Goal: Information Seeking & Learning: Learn about a topic

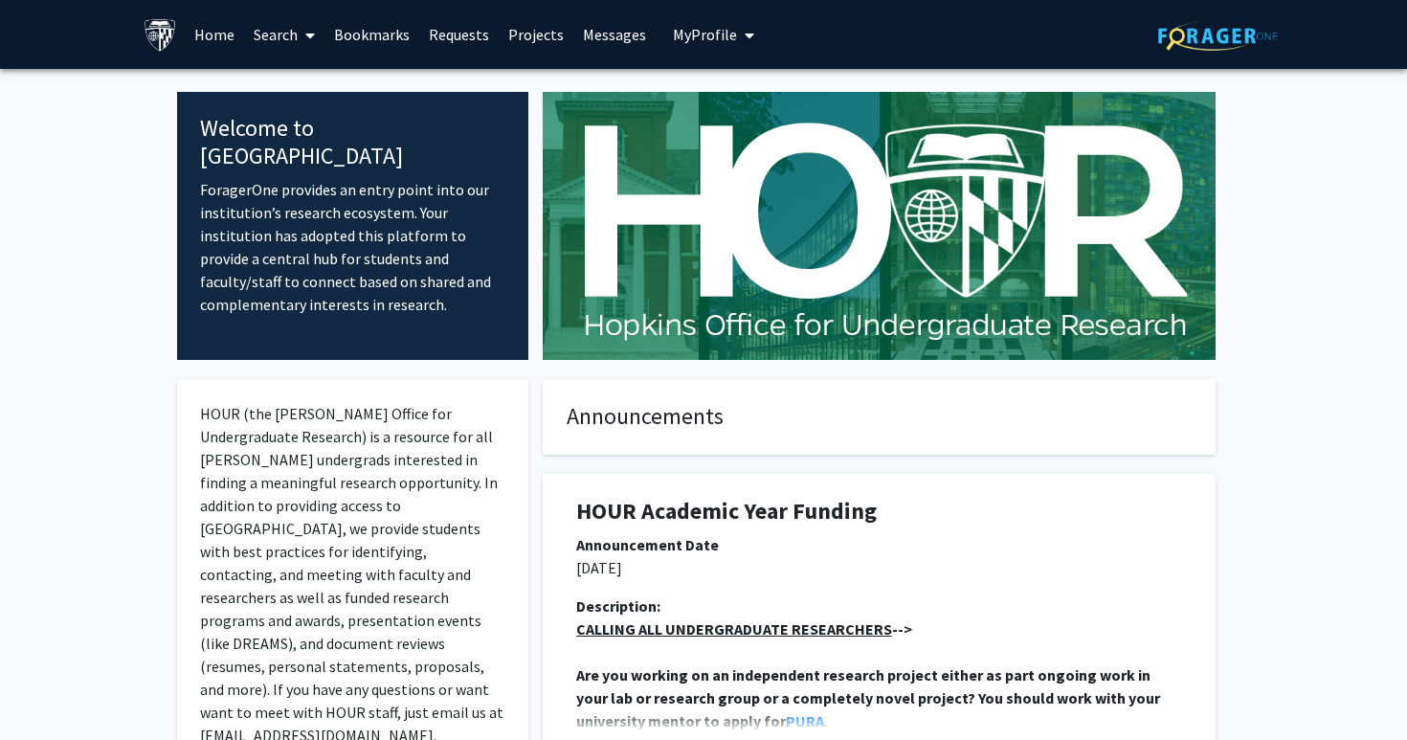
click at [307, 30] on icon at bounding box center [310, 35] width 10 height 15
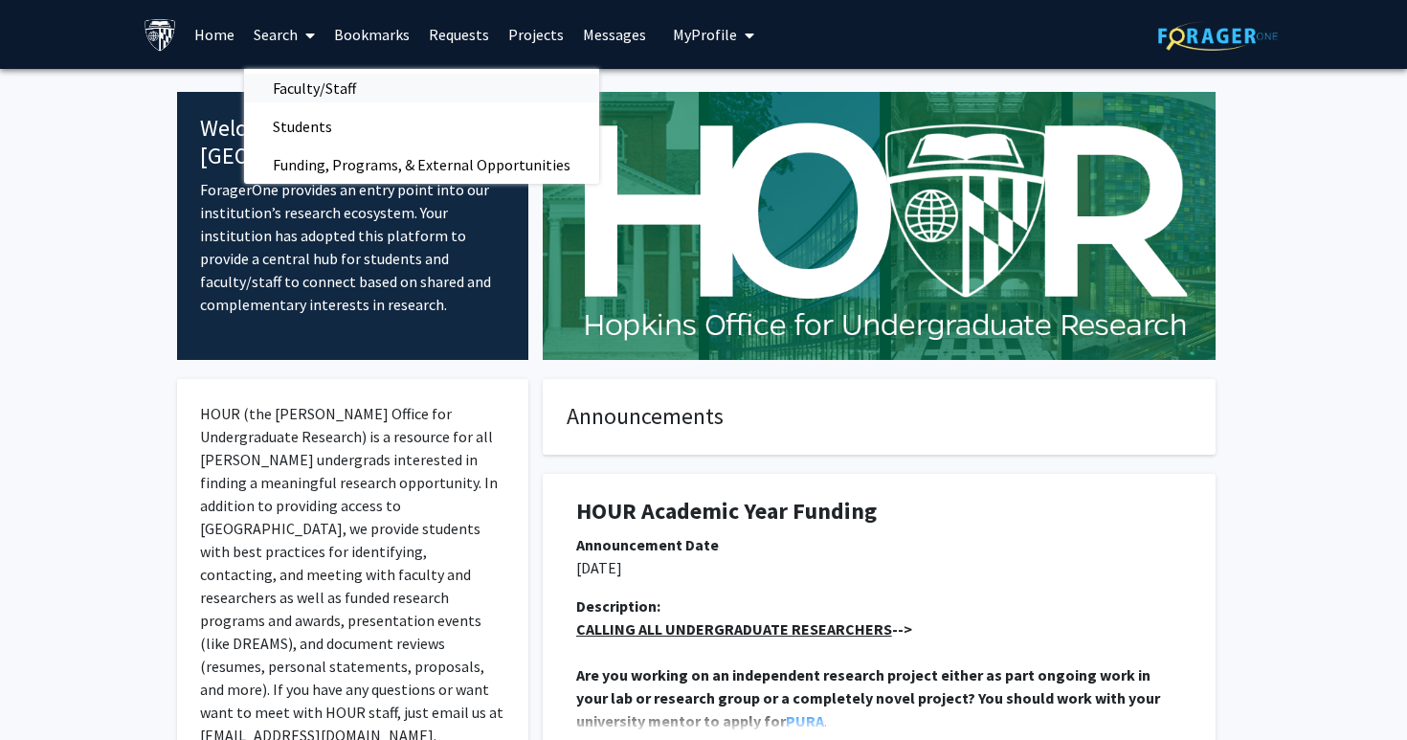
click at [306, 86] on span "Faculty/Staff" at bounding box center [314, 88] width 141 height 38
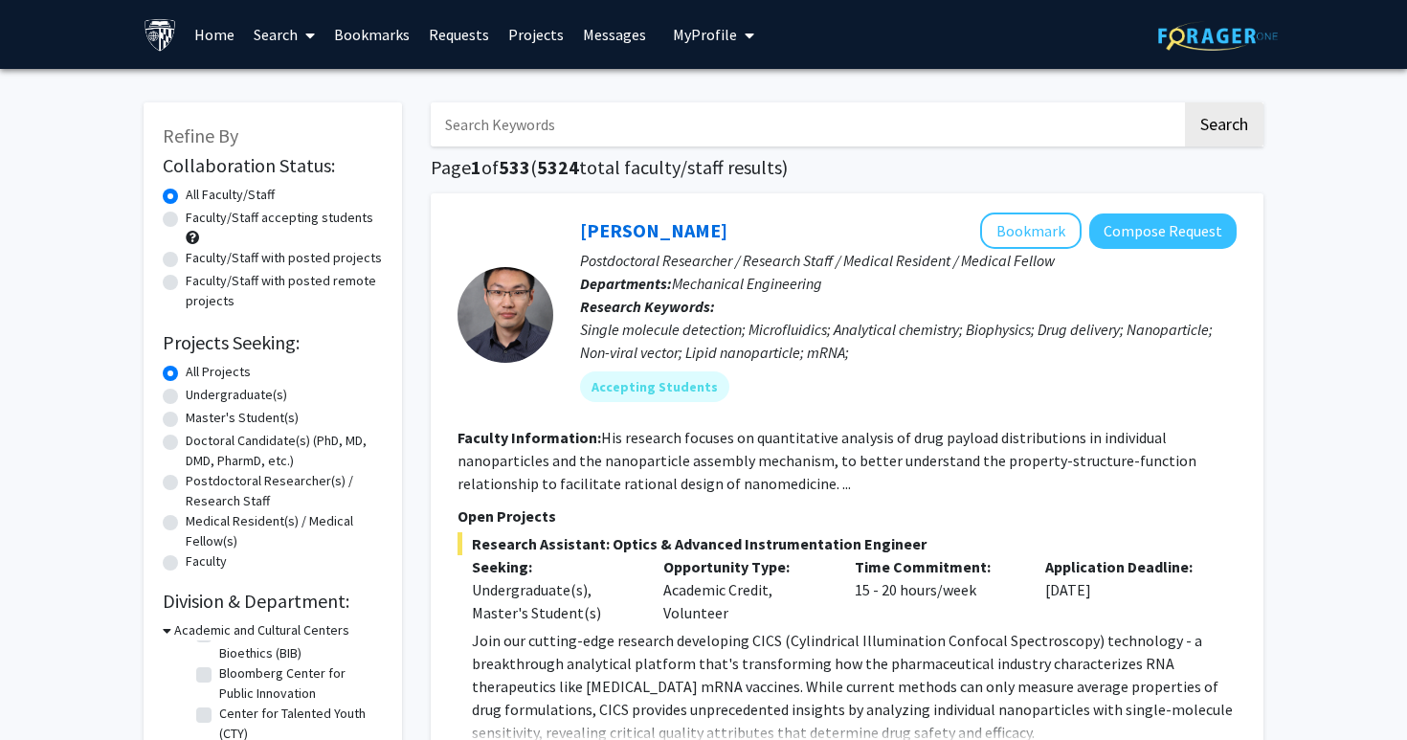
click at [505, 135] on input "Search Keywords" at bounding box center [806, 124] width 751 height 44
click at [330, 219] on label "Faculty/Staff accepting students" at bounding box center [280, 218] width 188 height 20
click at [198, 219] on input "Faculty/Staff accepting students" at bounding box center [192, 214] width 12 height 12
radio input "true"
click at [565, 133] on input "Search Keywords" at bounding box center [806, 124] width 751 height 44
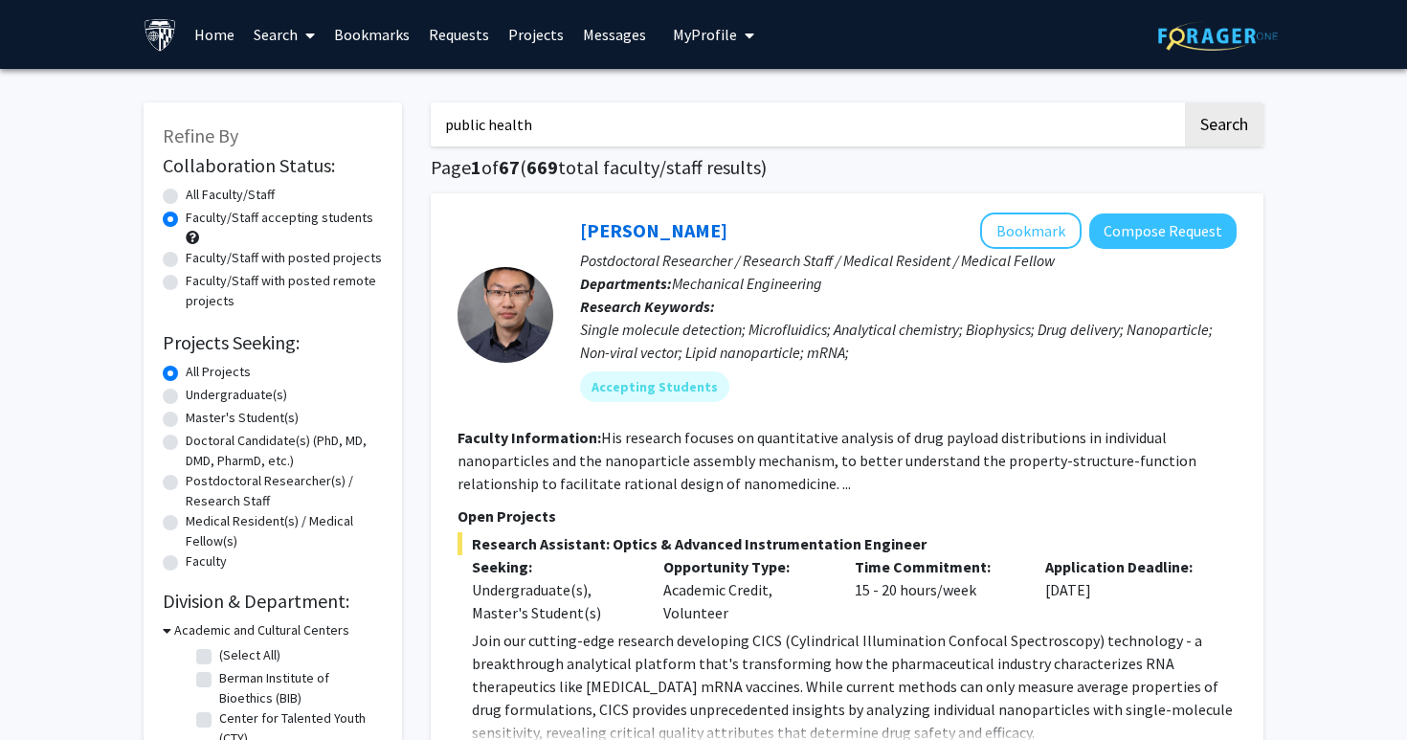
type input "public health"
click at [1185, 102] on button "Search" at bounding box center [1224, 124] width 78 height 44
radio input "true"
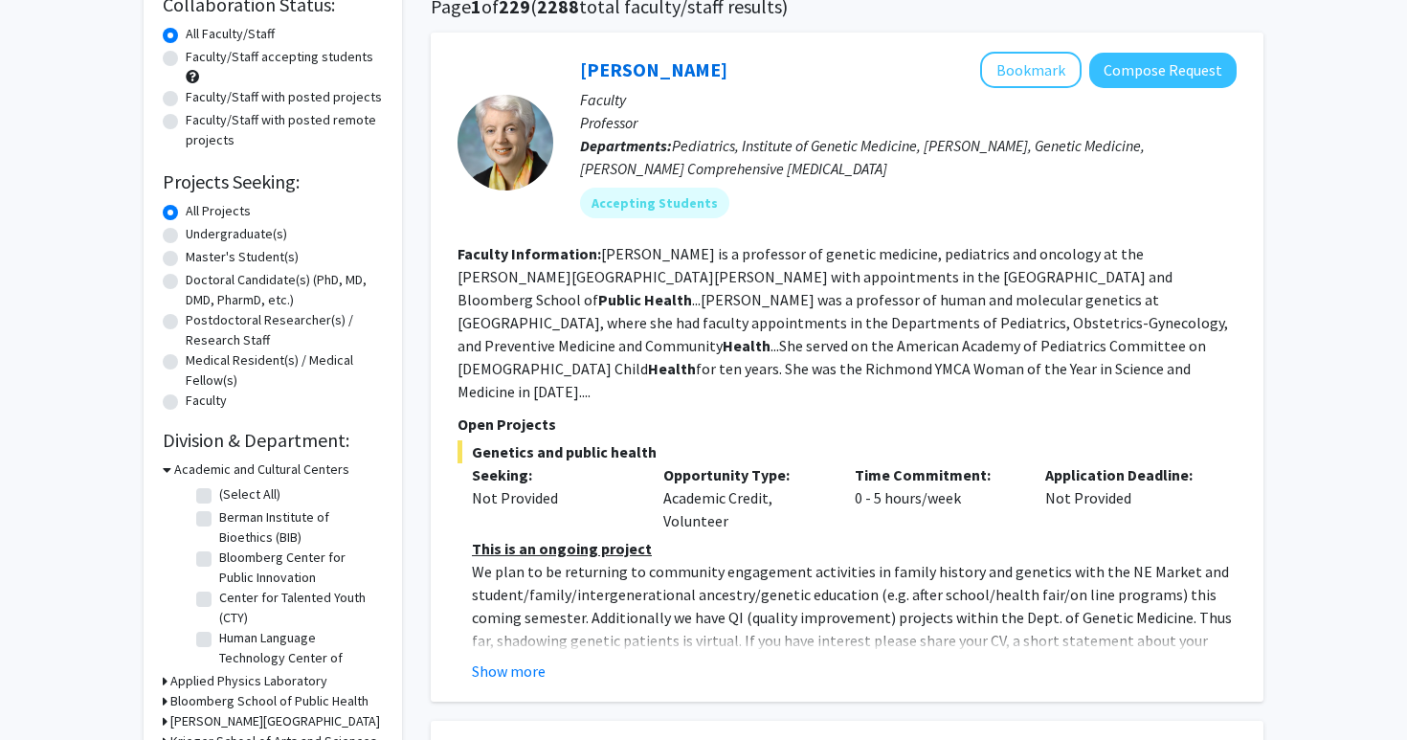
scroll to position [173, 0]
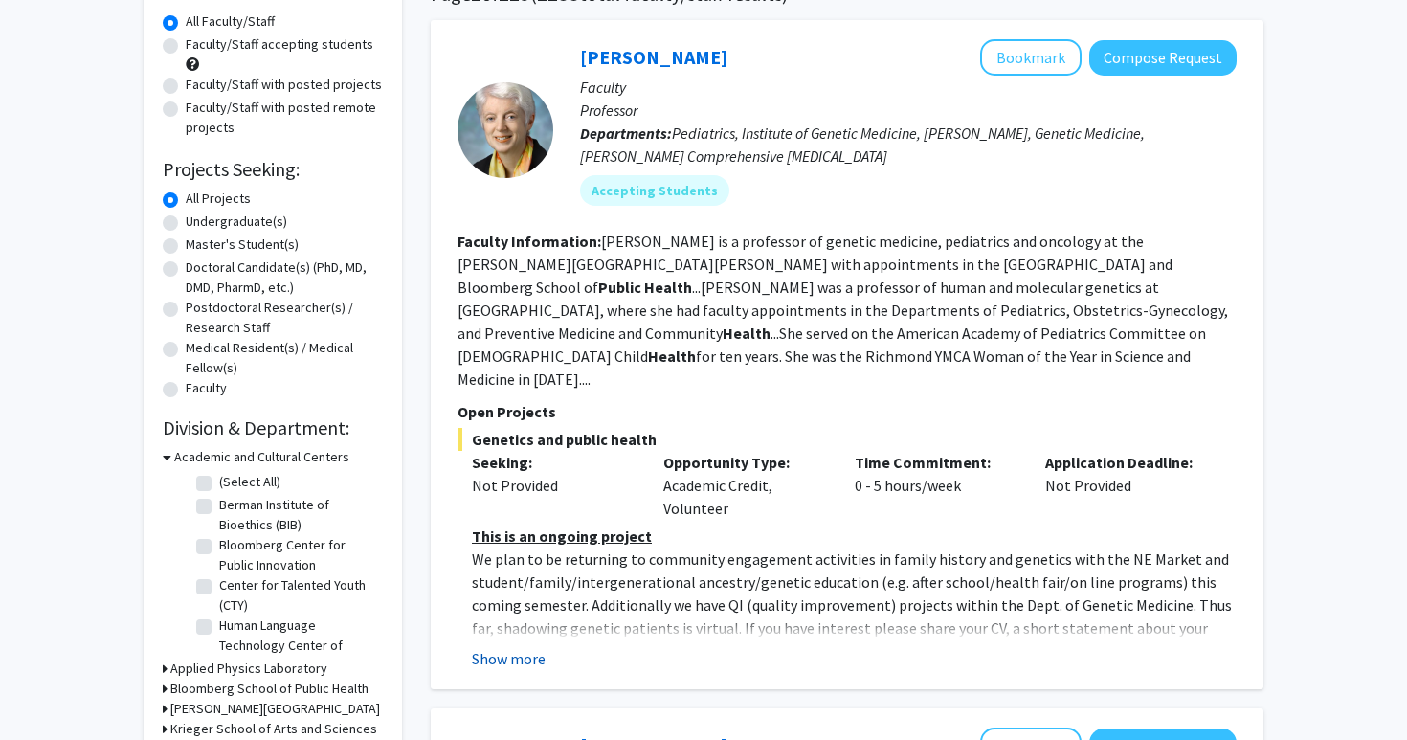
click at [503, 647] on button "Show more" at bounding box center [509, 658] width 74 height 23
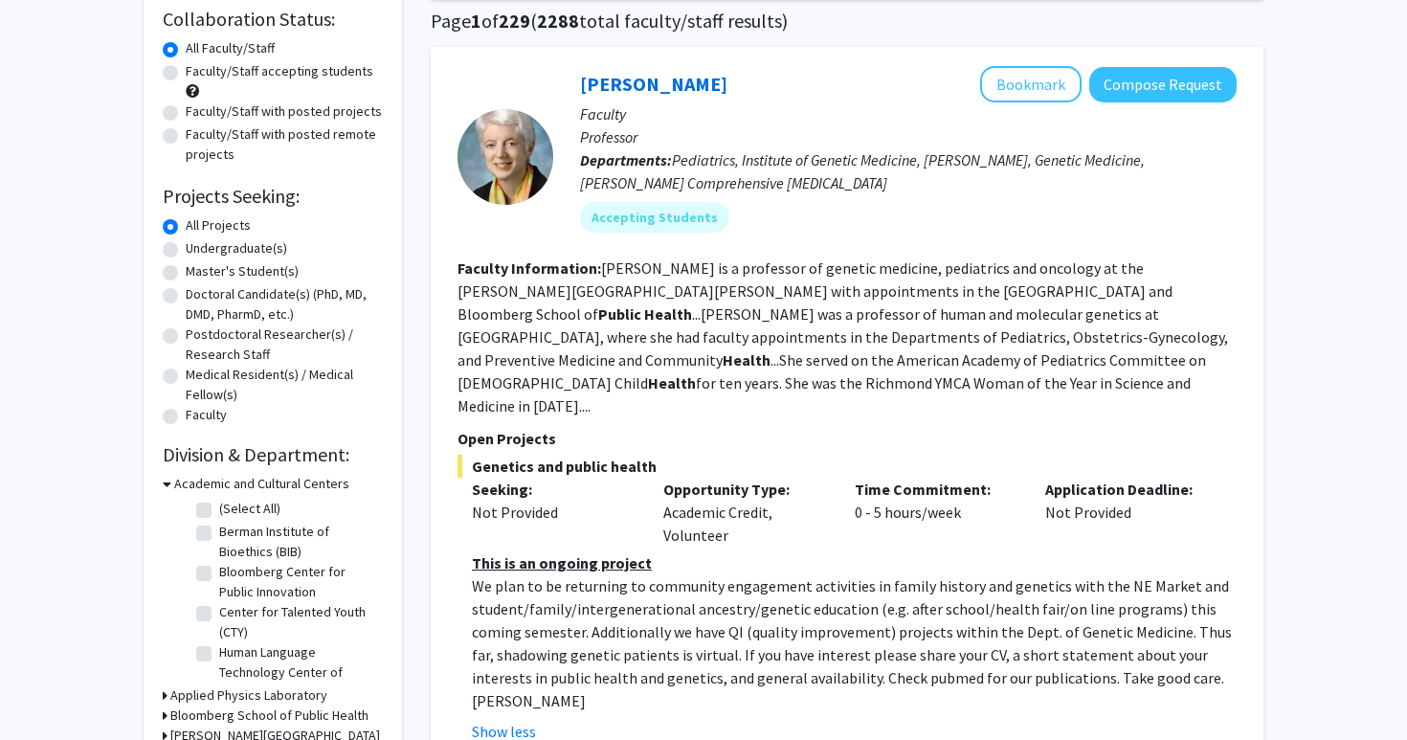
scroll to position [0, 0]
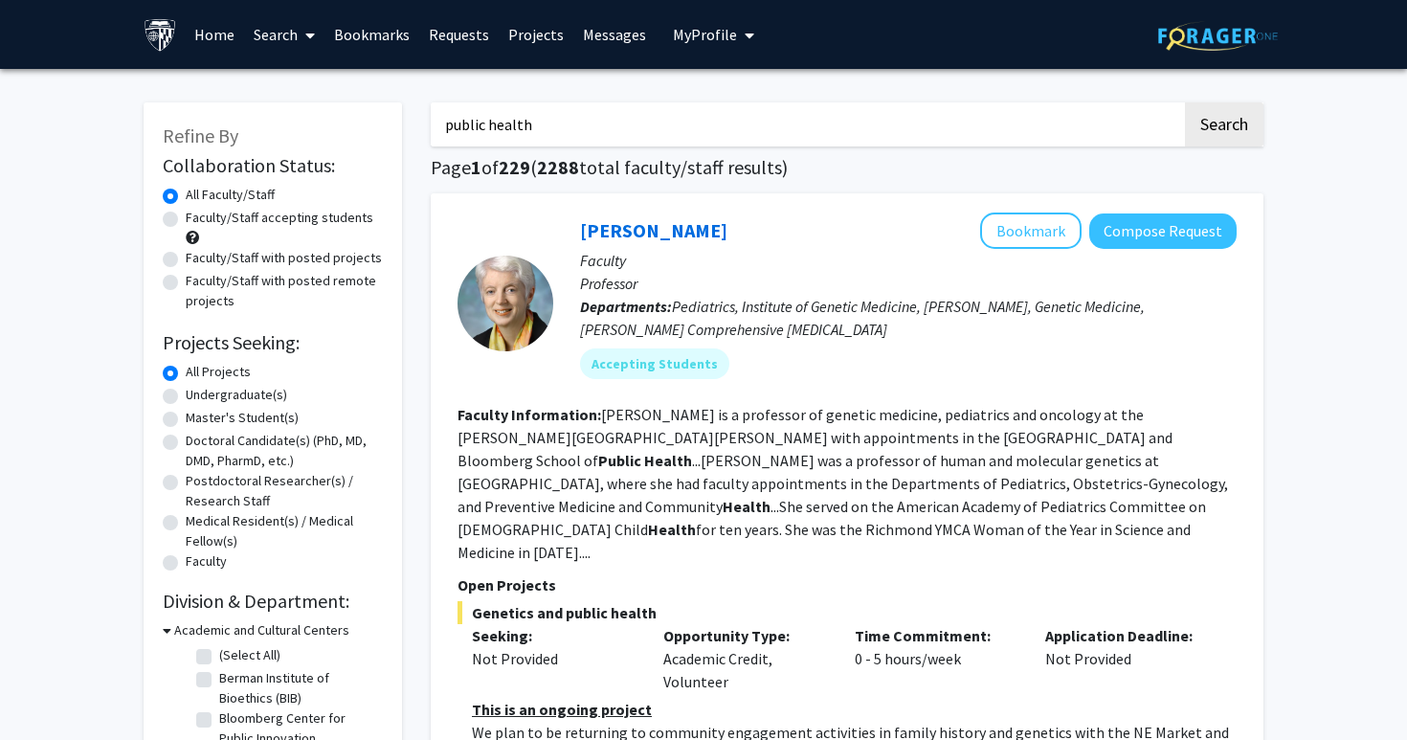
click at [496, 136] on input "public health" at bounding box center [806, 124] width 751 height 44
click at [226, 258] on label "Faculty/Staff with posted projects" at bounding box center [284, 258] width 196 height 20
click at [198, 258] on input "Faculty/Staff with posted projects" at bounding box center [192, 254] width 12 height 12
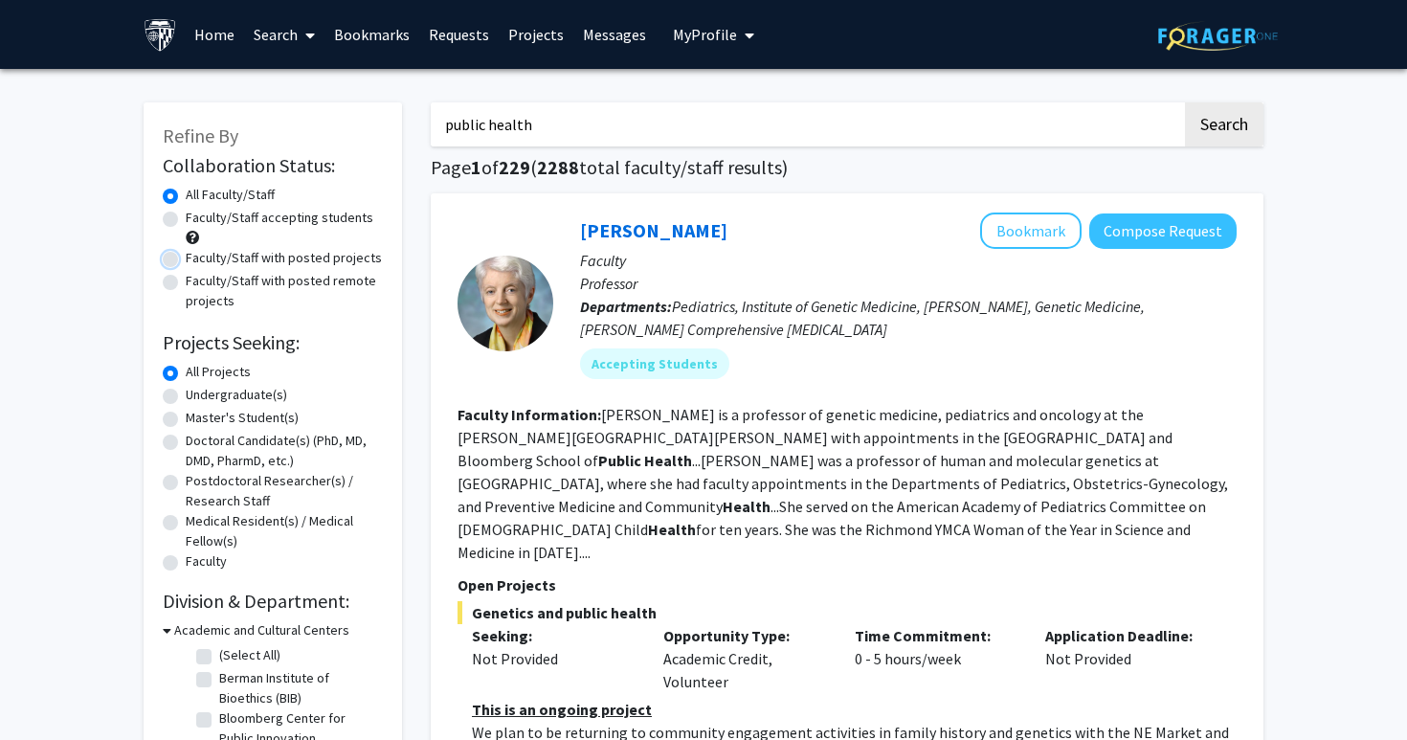
radio input "true"
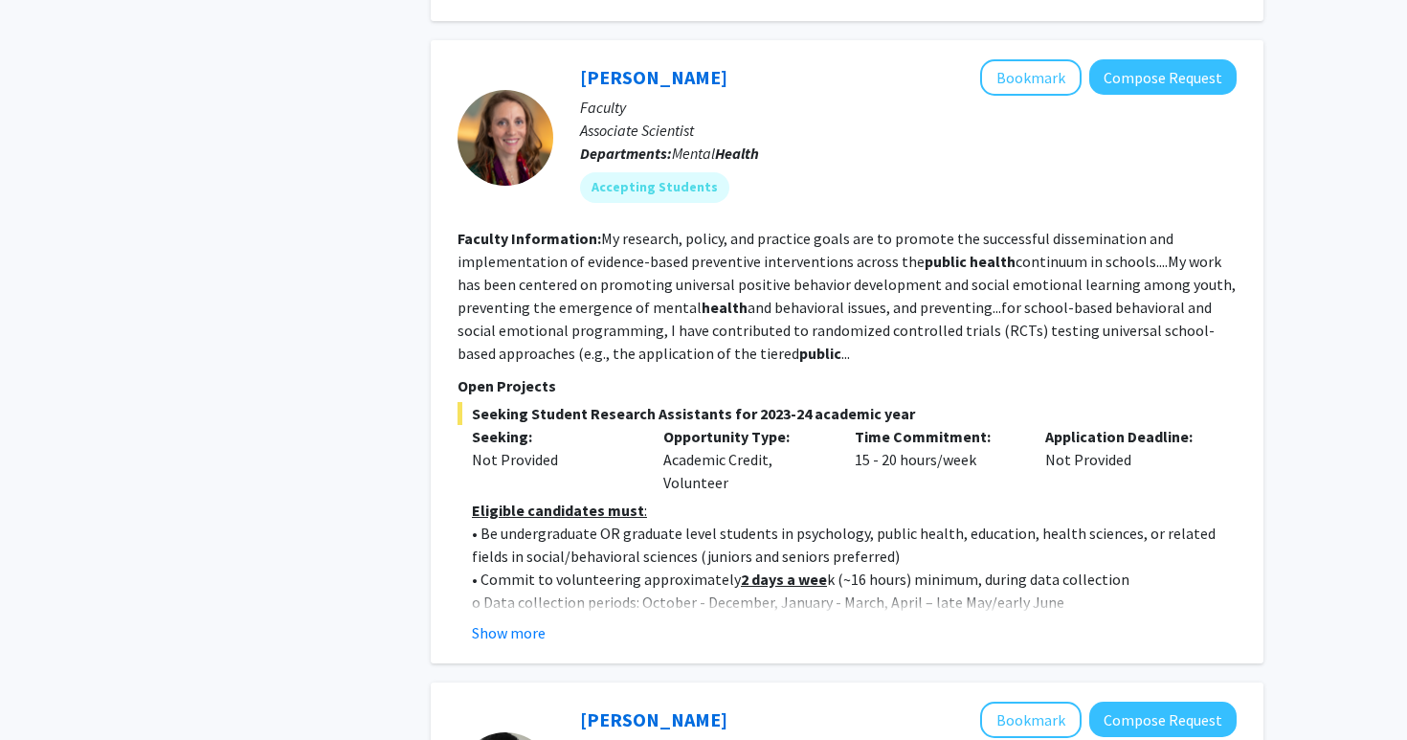
scroll to position [1474, 0]
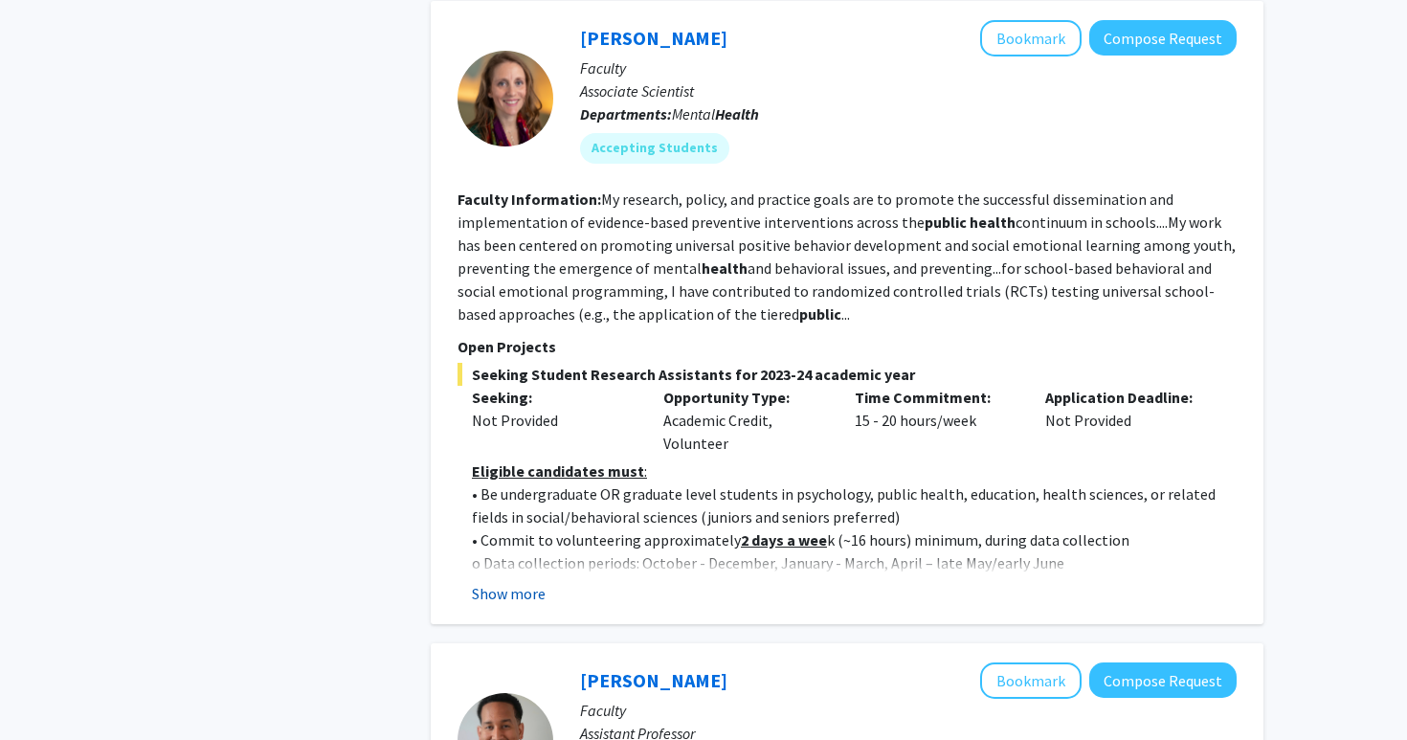
click at [519, 582] on button "Show more" at bounding box center [509, 593] width 74 height 23
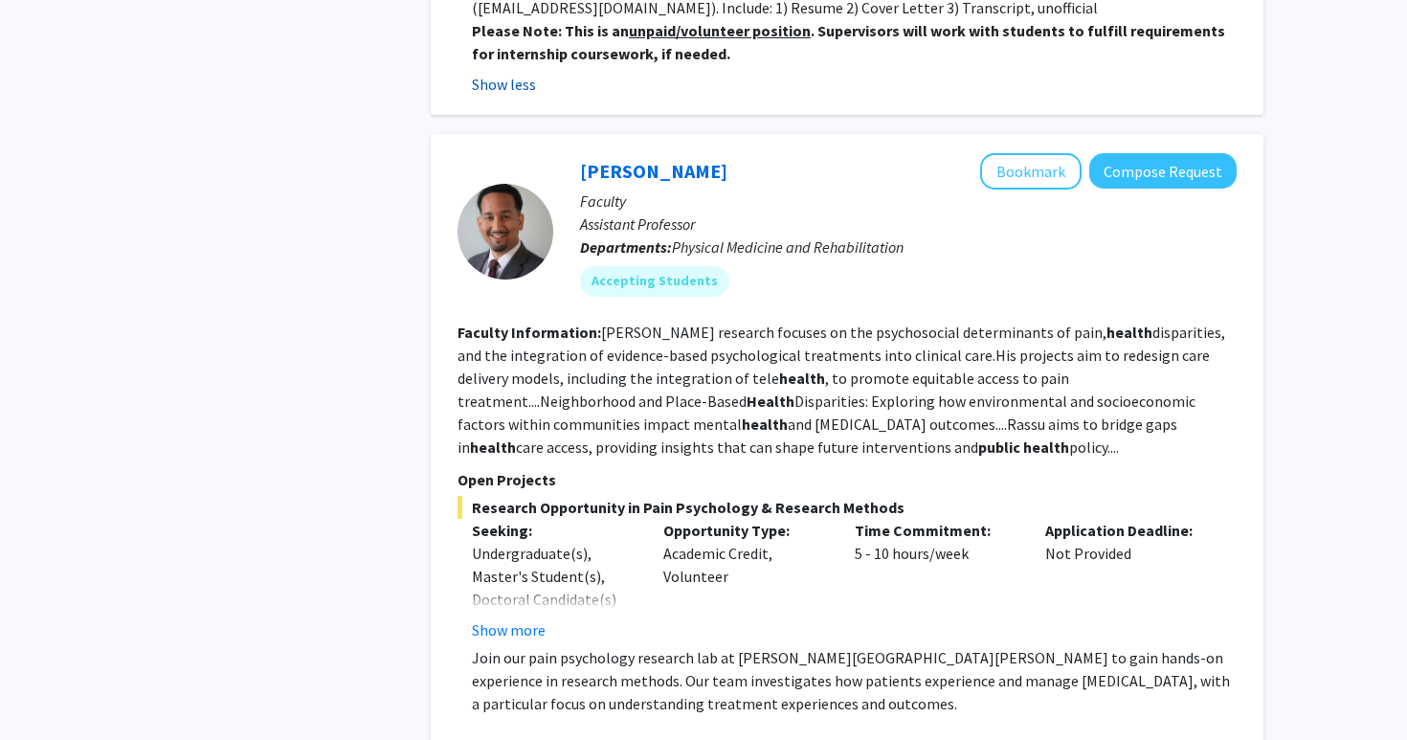
scroll to position [2697, 0]
click at [519, 616] on button "Show more" at bounding box center [509, 627] width 74 height 23
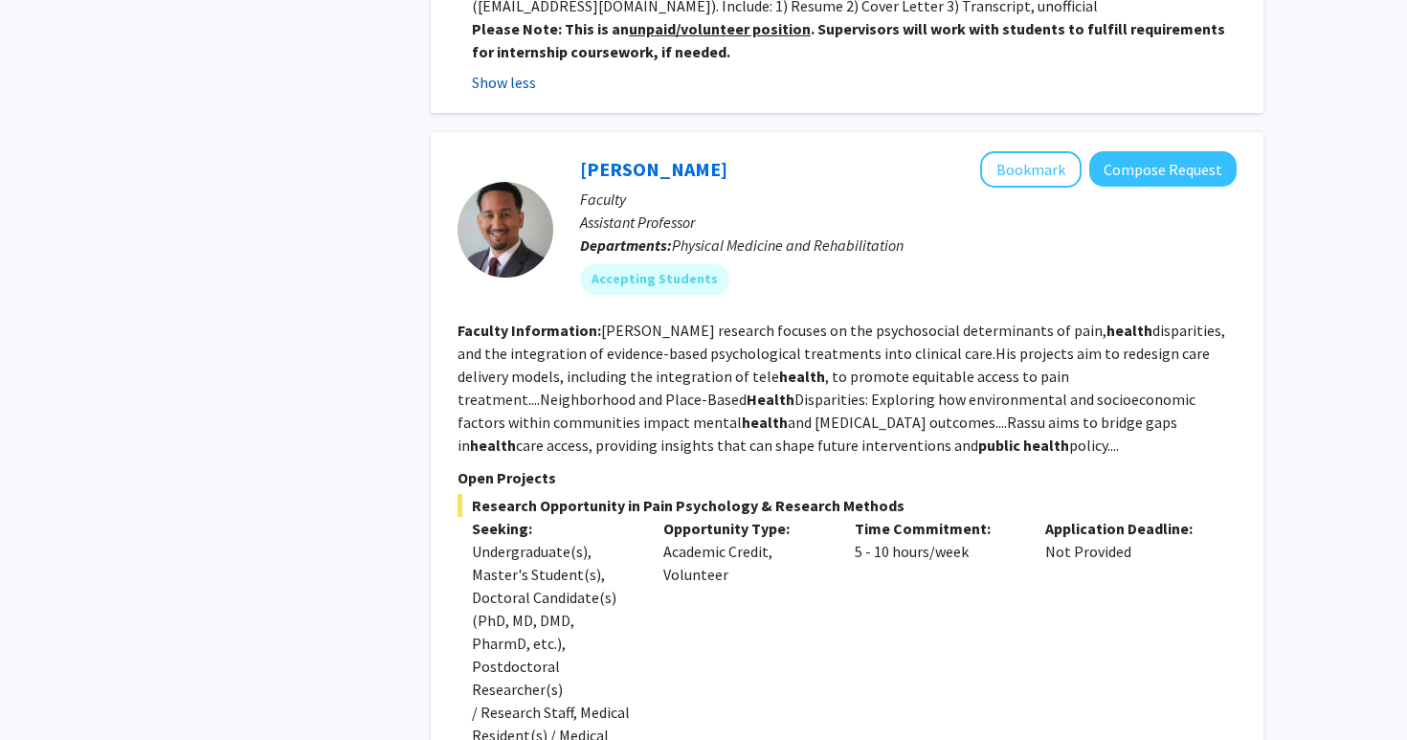
click at [519, 569] on div "Undergraduate(s), Master's Student(s), Doctoral Candidate(s) (PhD, MD, DMD, Pha…" at bounding box center [553, 655] width 163 height 230
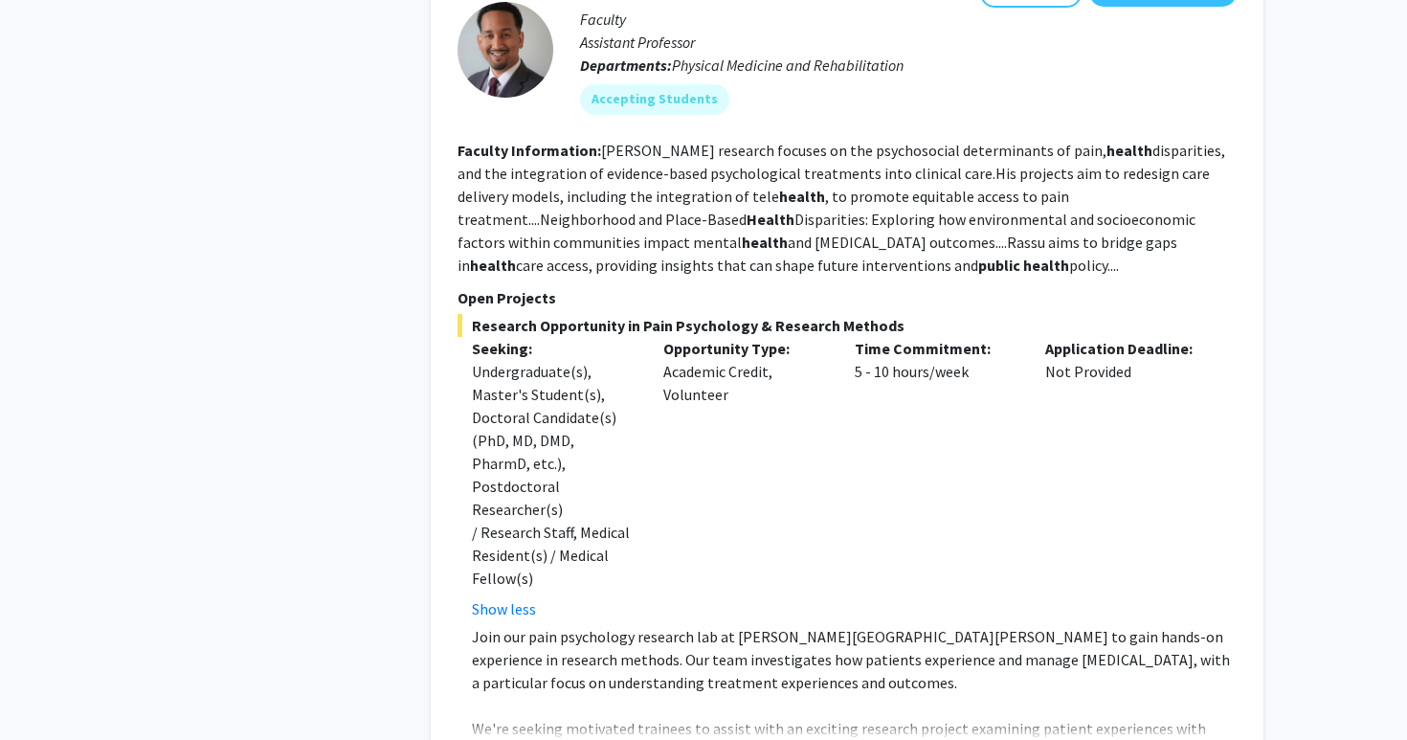
scroll to position [2878, 0]
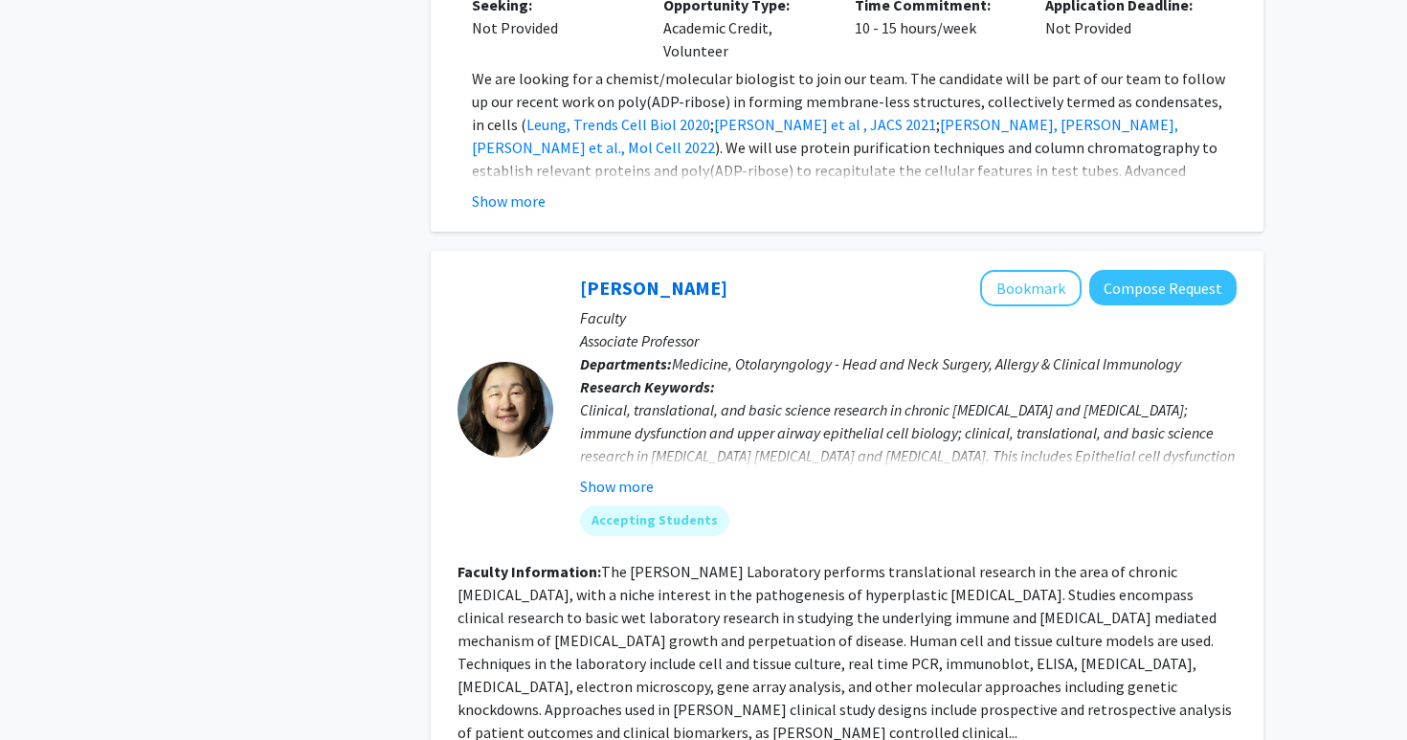
scroll to position [8010, 0]
copy span "Climate change affect on rhinologic disease"
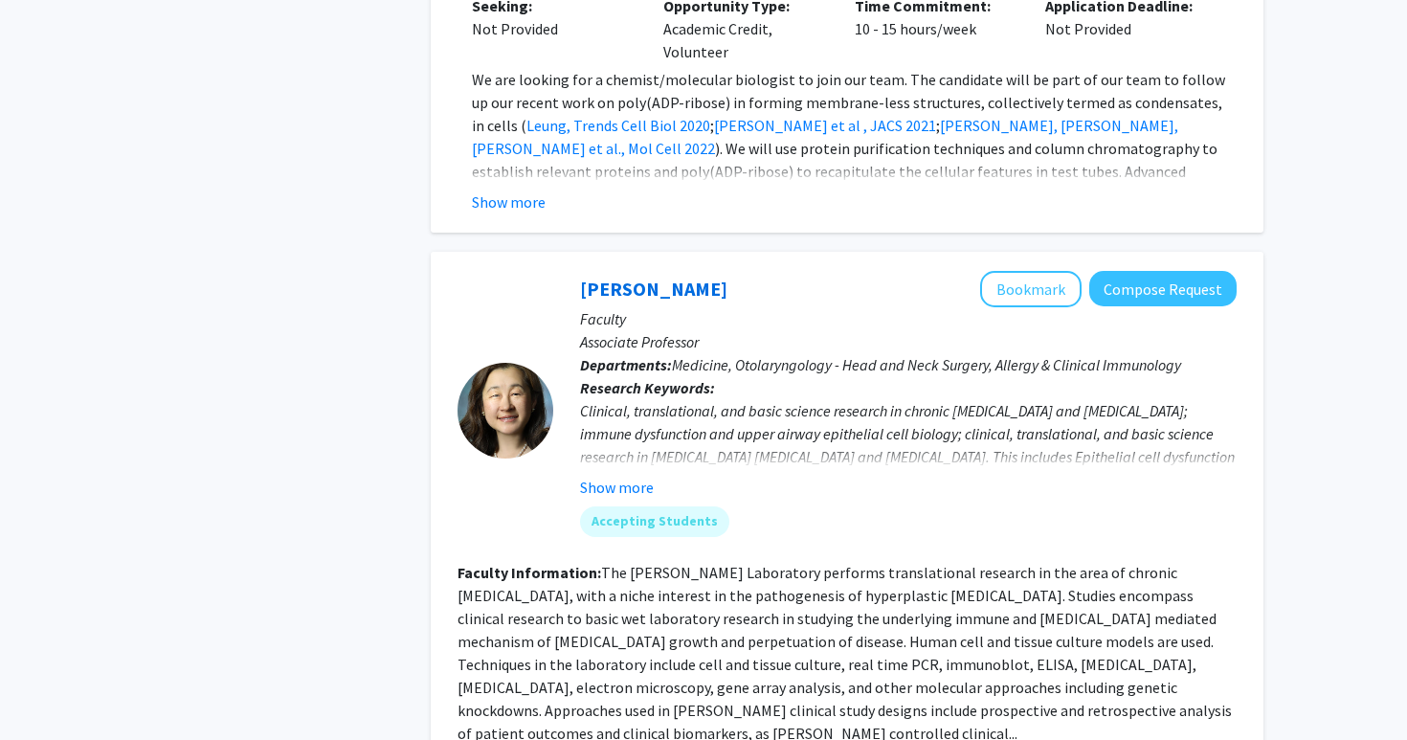
click at [989, 502] on div "Accepting Students" at bounding box center [908, 521] width 664 height 38
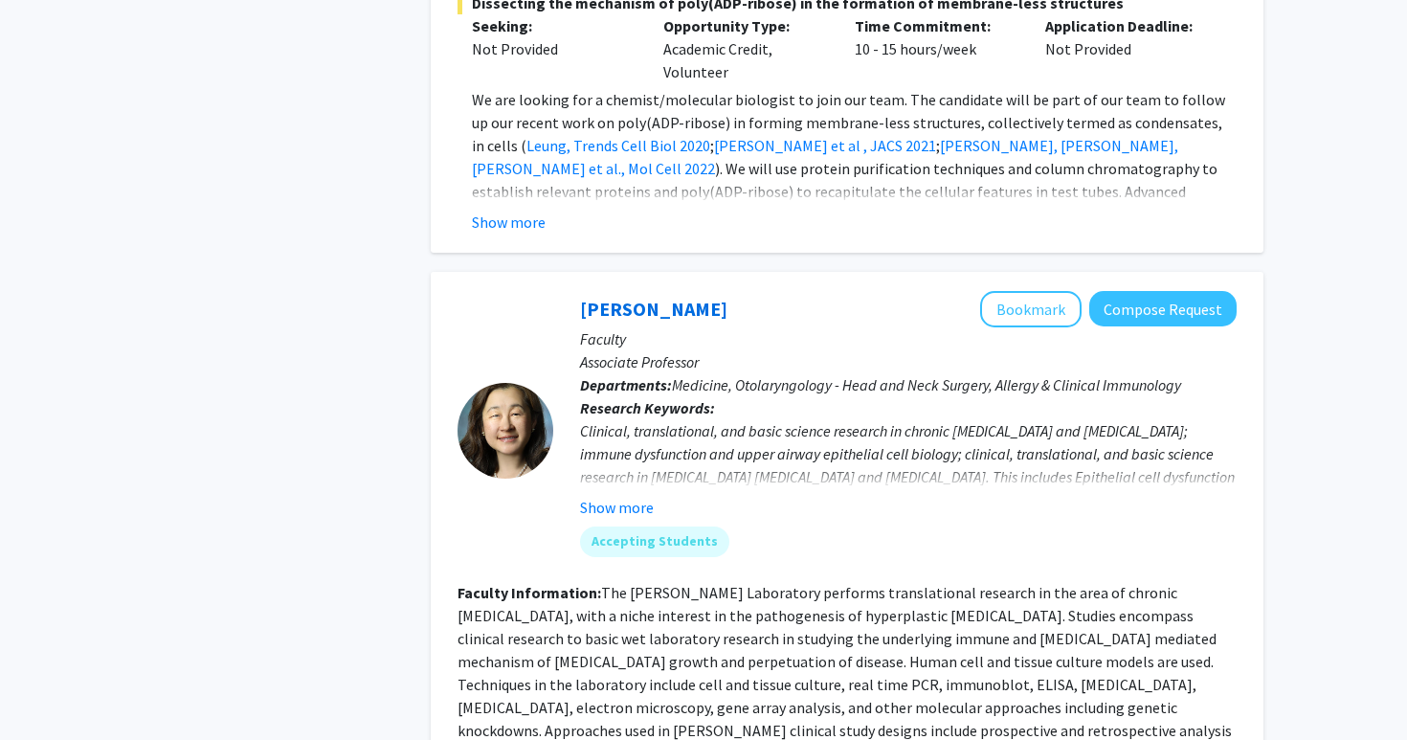
scroll to position [7988, 0]
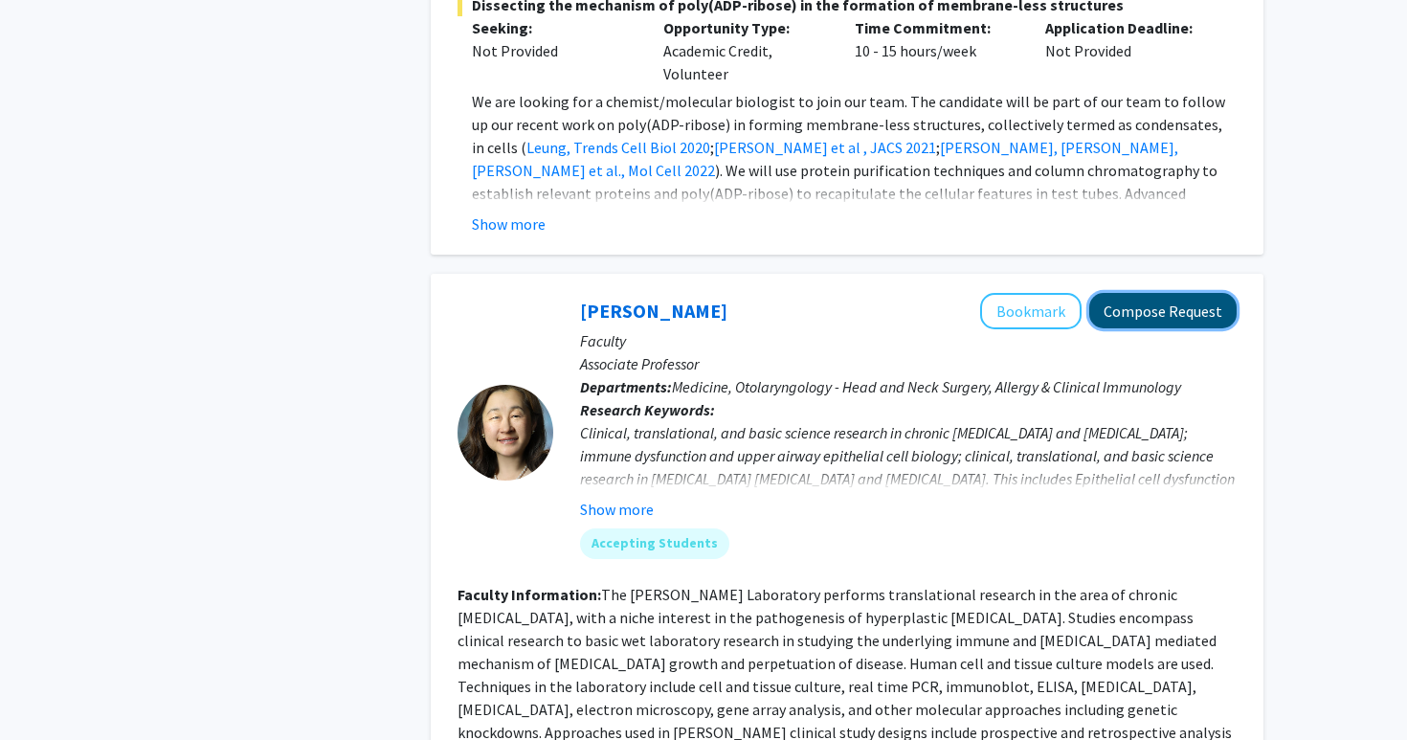
click at [1142, 293] on button "Compose Request" at bounding box center [1162, 310] width 147 height 35
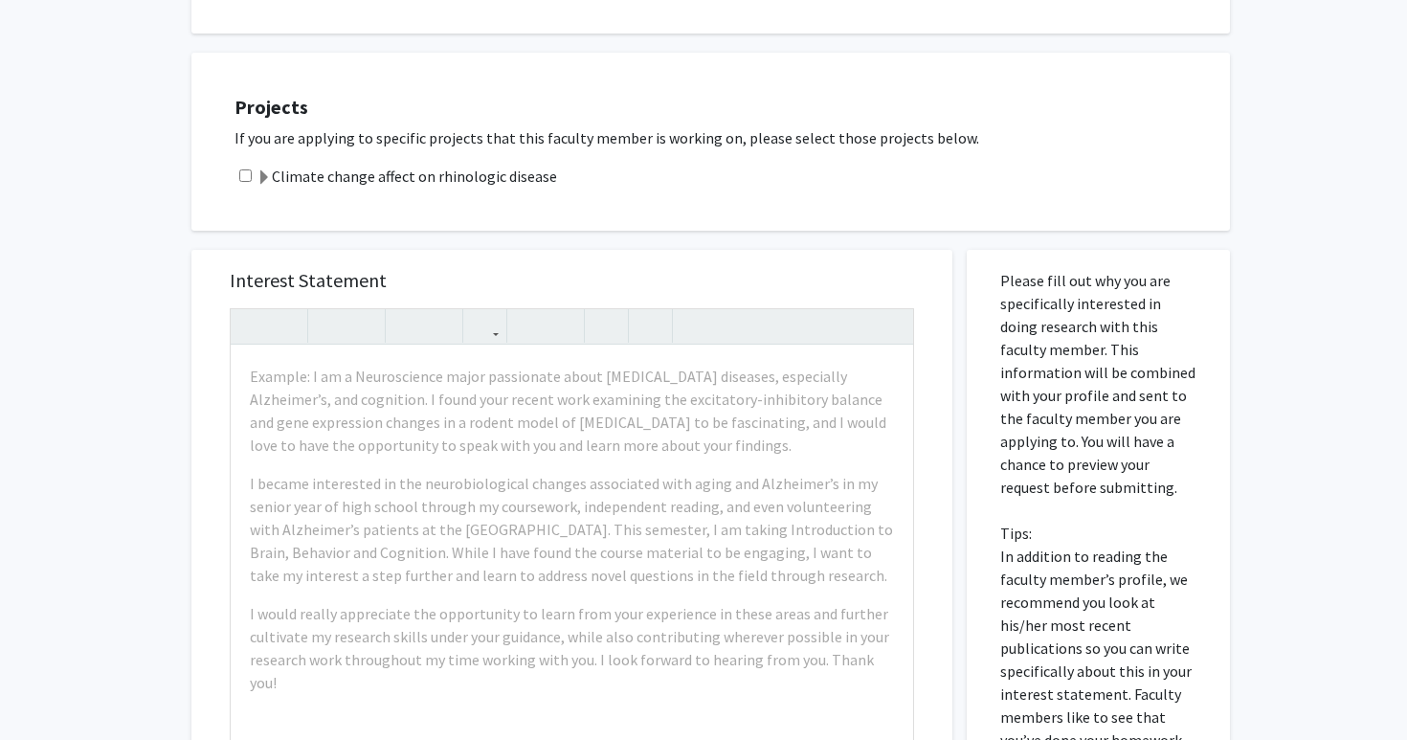
scroll to position [1067, 0]
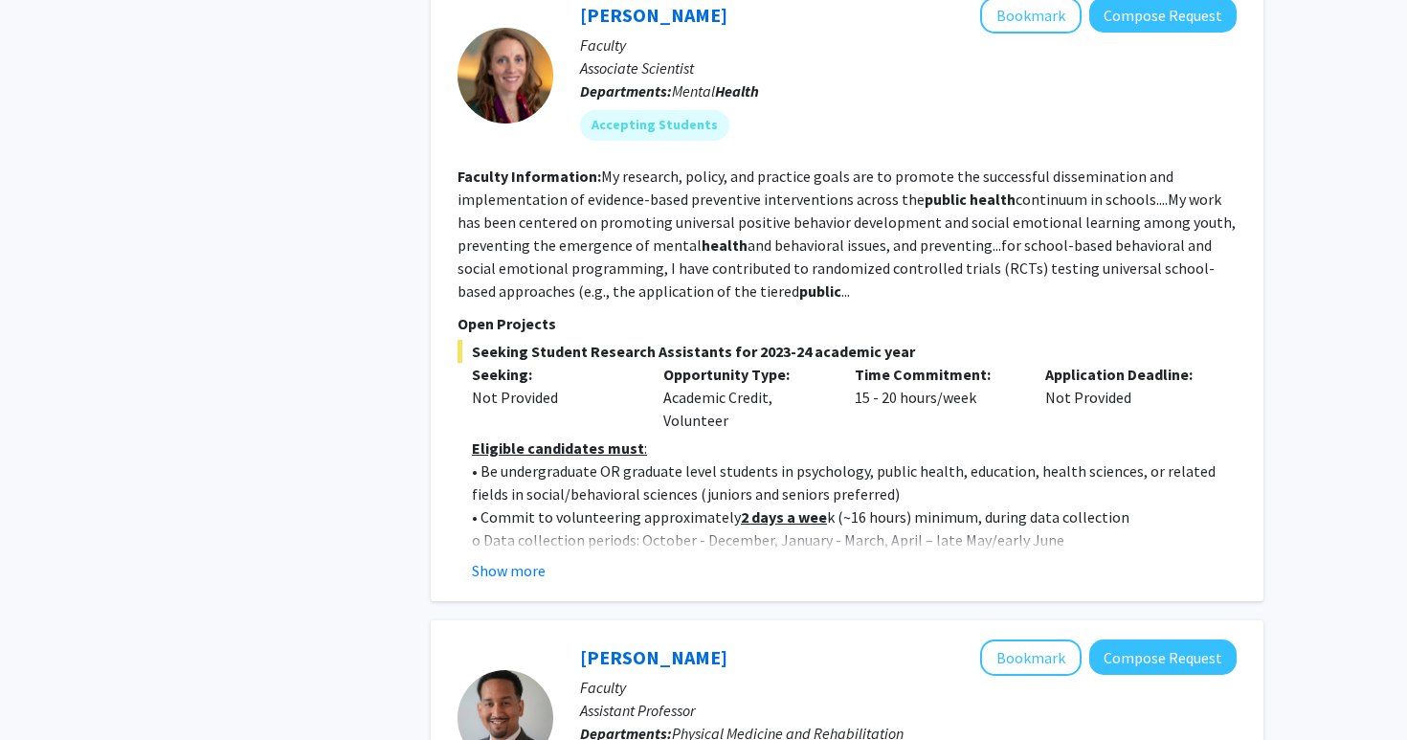
scroll to position [1368, 0]
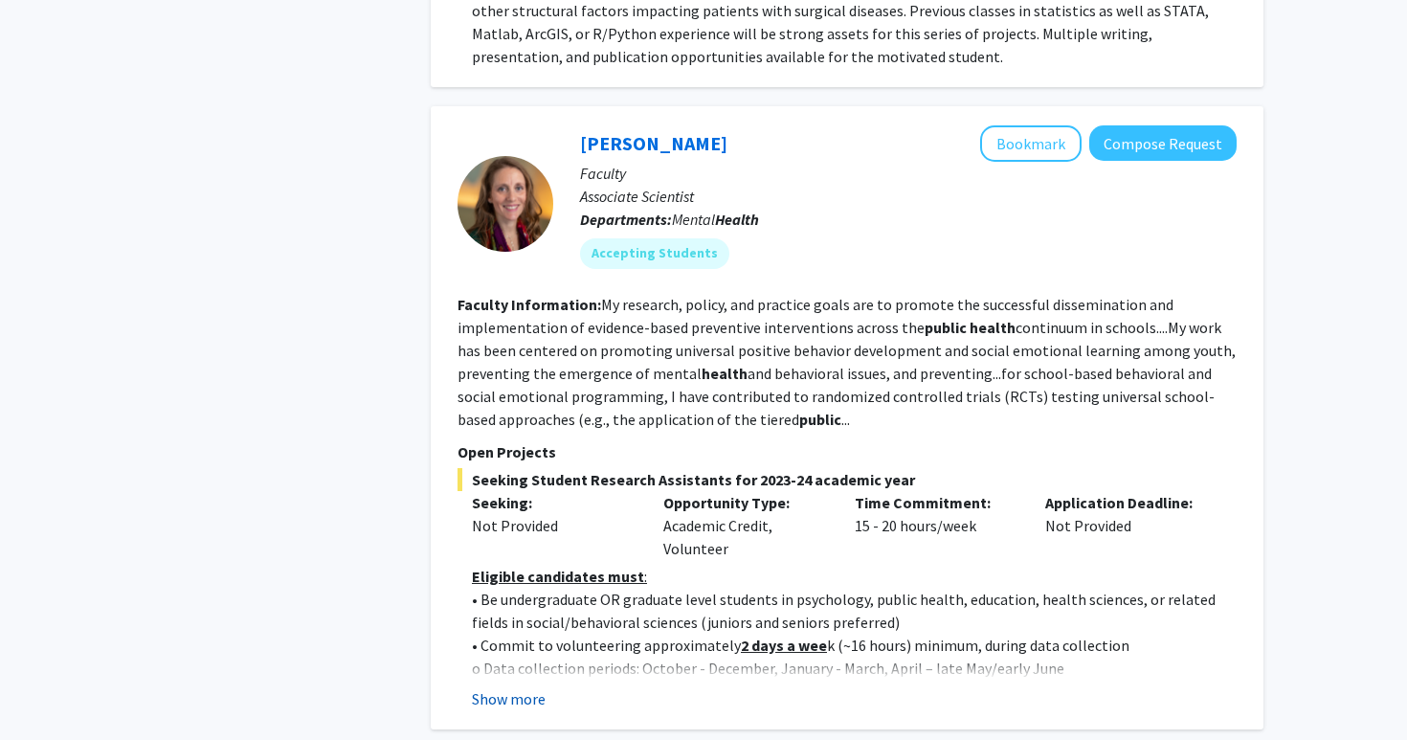
click at [517, 687] on button "Show more" at bounding box center [509, 698] width 74 height 23
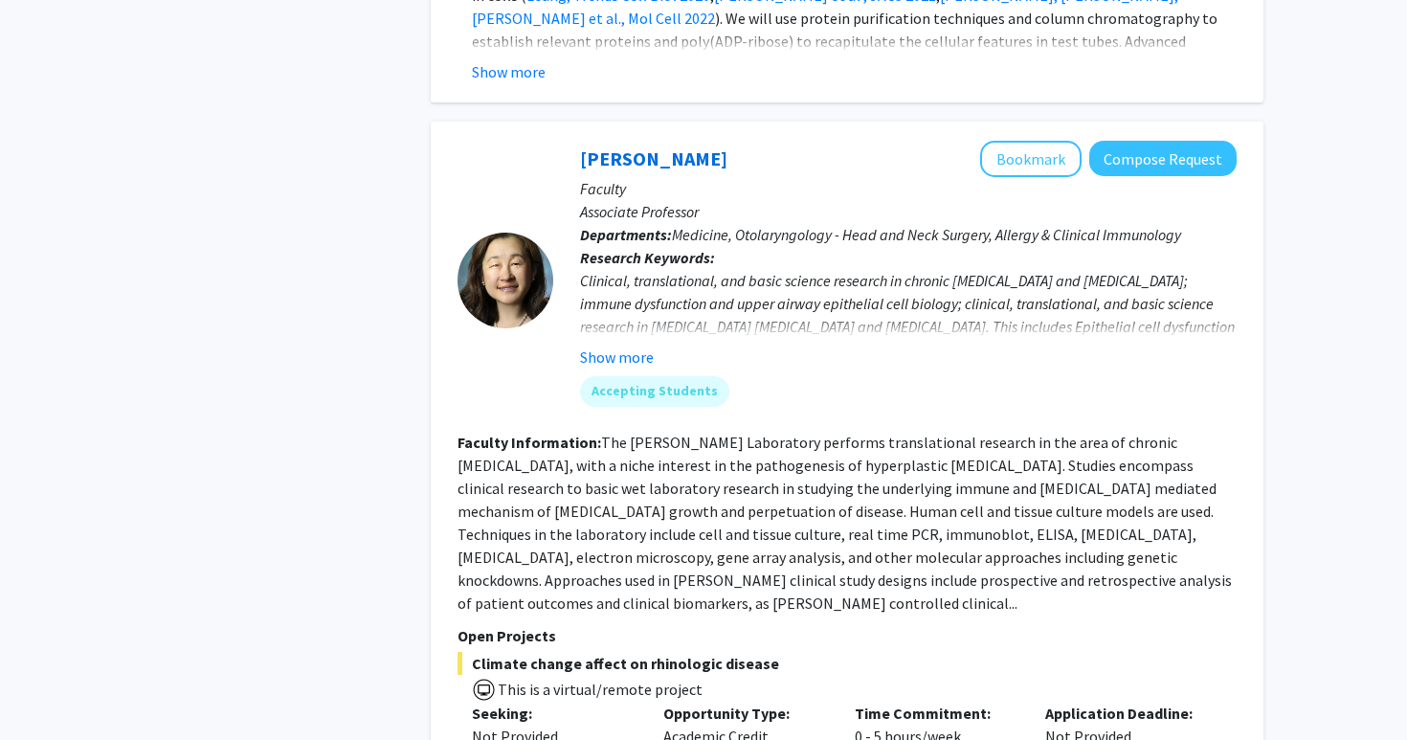
scroll to position [7833, 0]
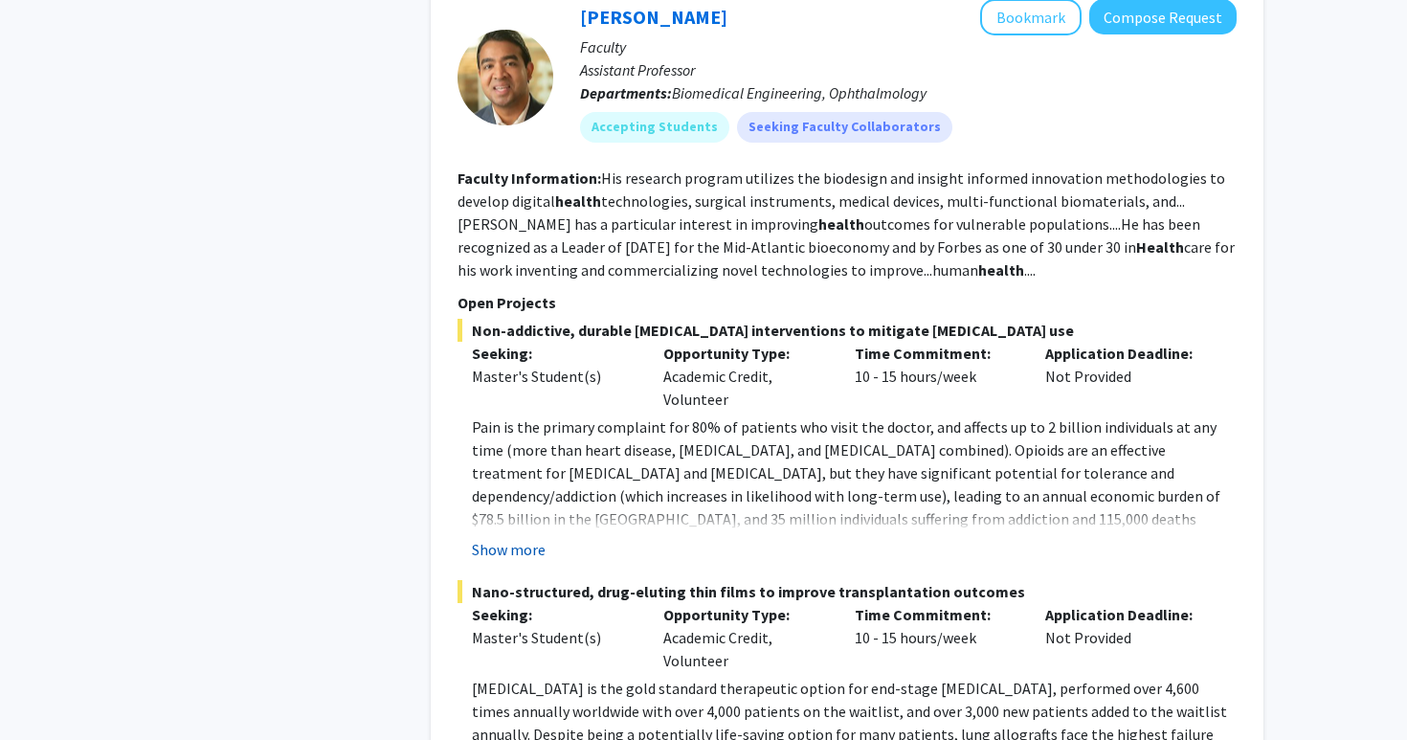
scroll to position [3006, 0]
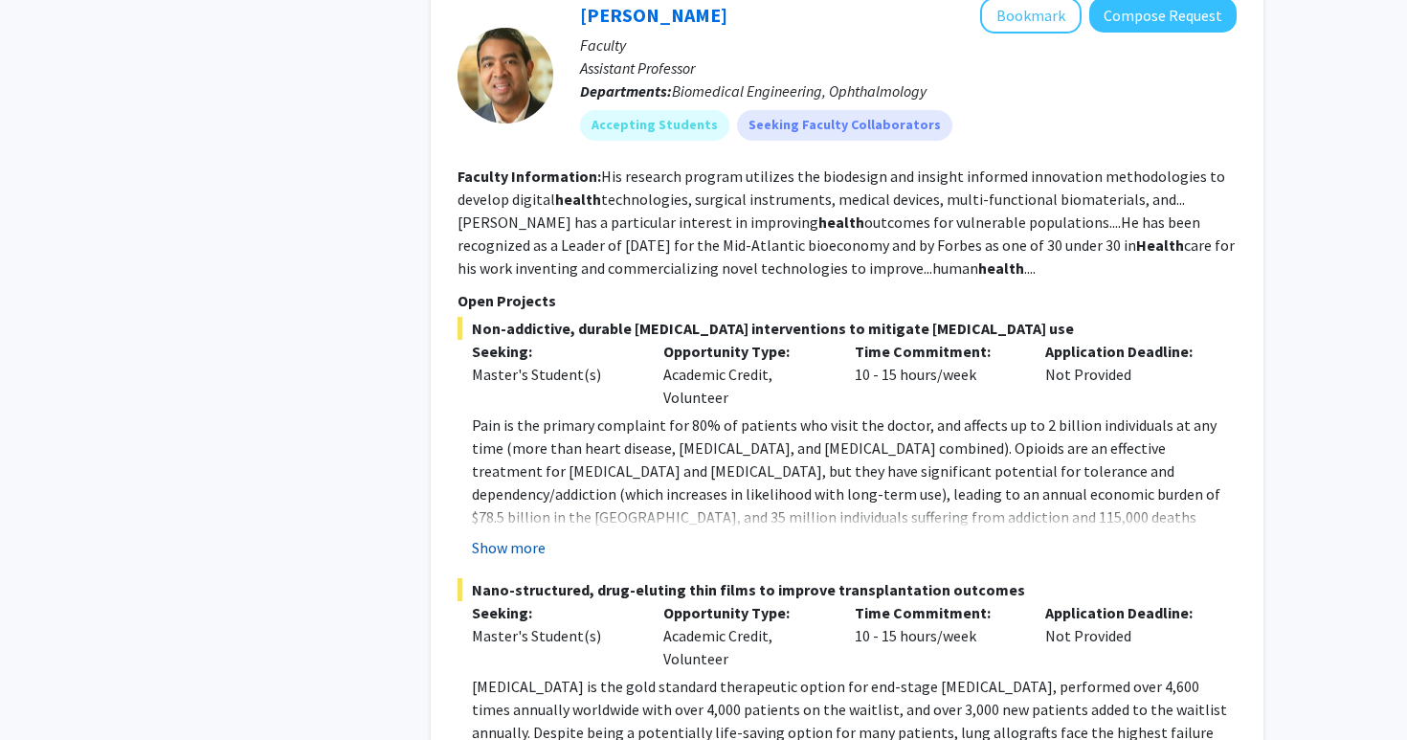
click at [507, 536] on button "Show more" at bounding box center [509, 547] width 74 height 23
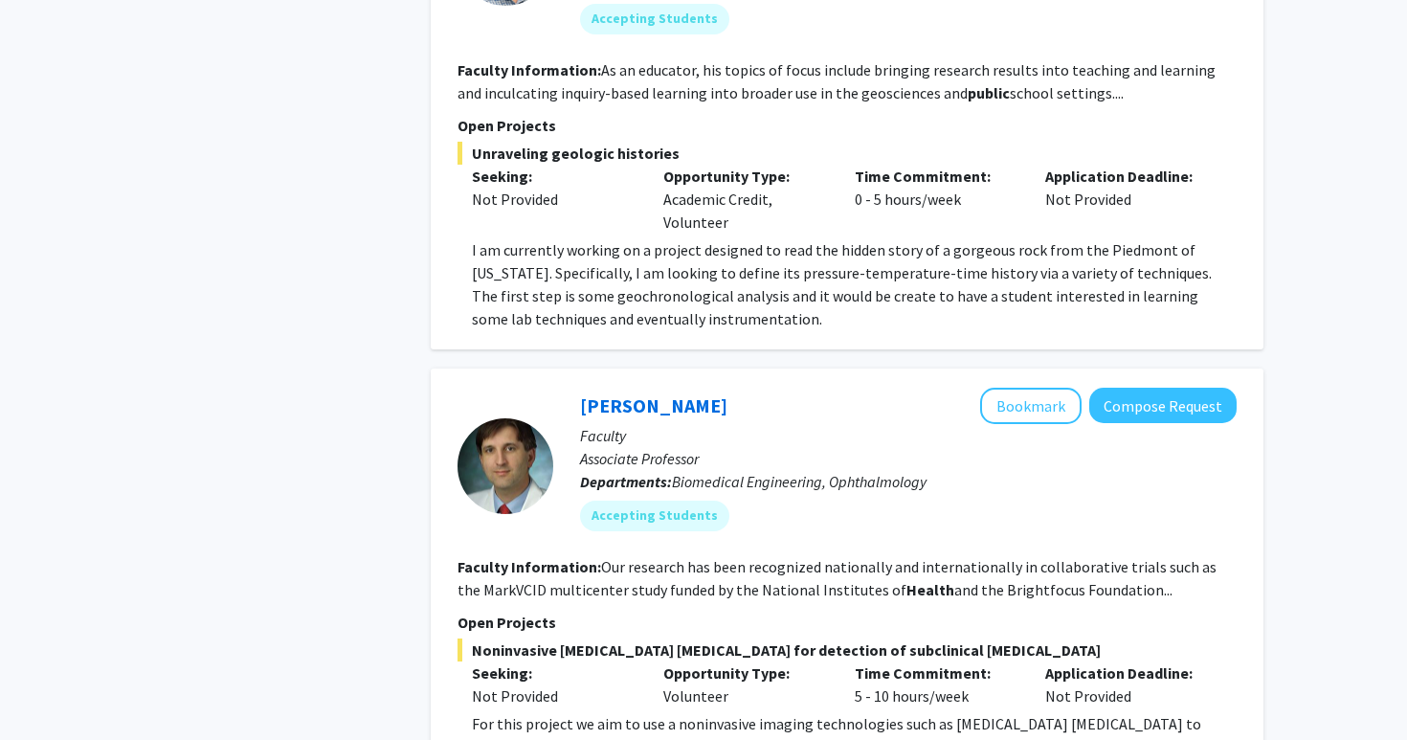
scroll to position [7028, 0]
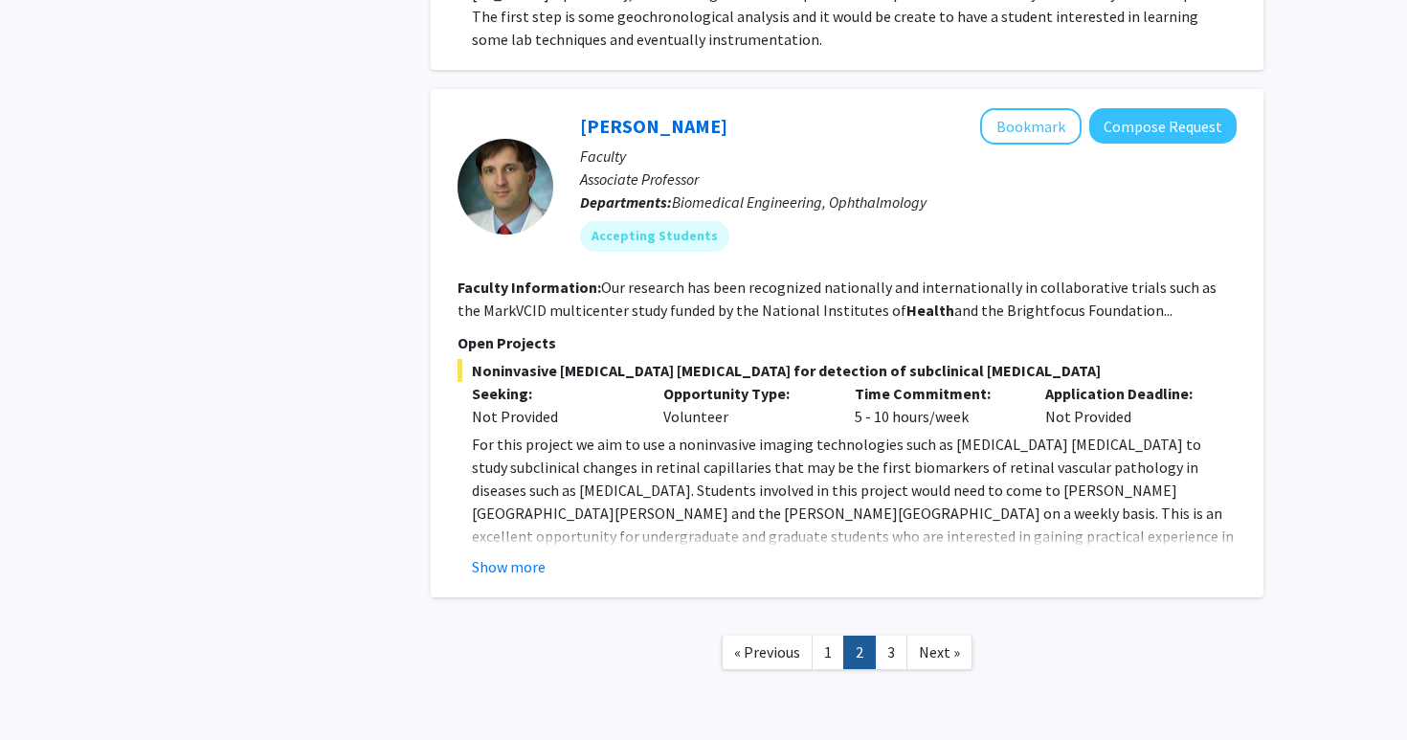
click at [940, 616] on nav "« Previous 1 2 3 Next »" at bounding box center [847, 655] width 833 height 78
click at [940, 642] on span "Next »" at bounding box center [939, 651] width 41 height 19
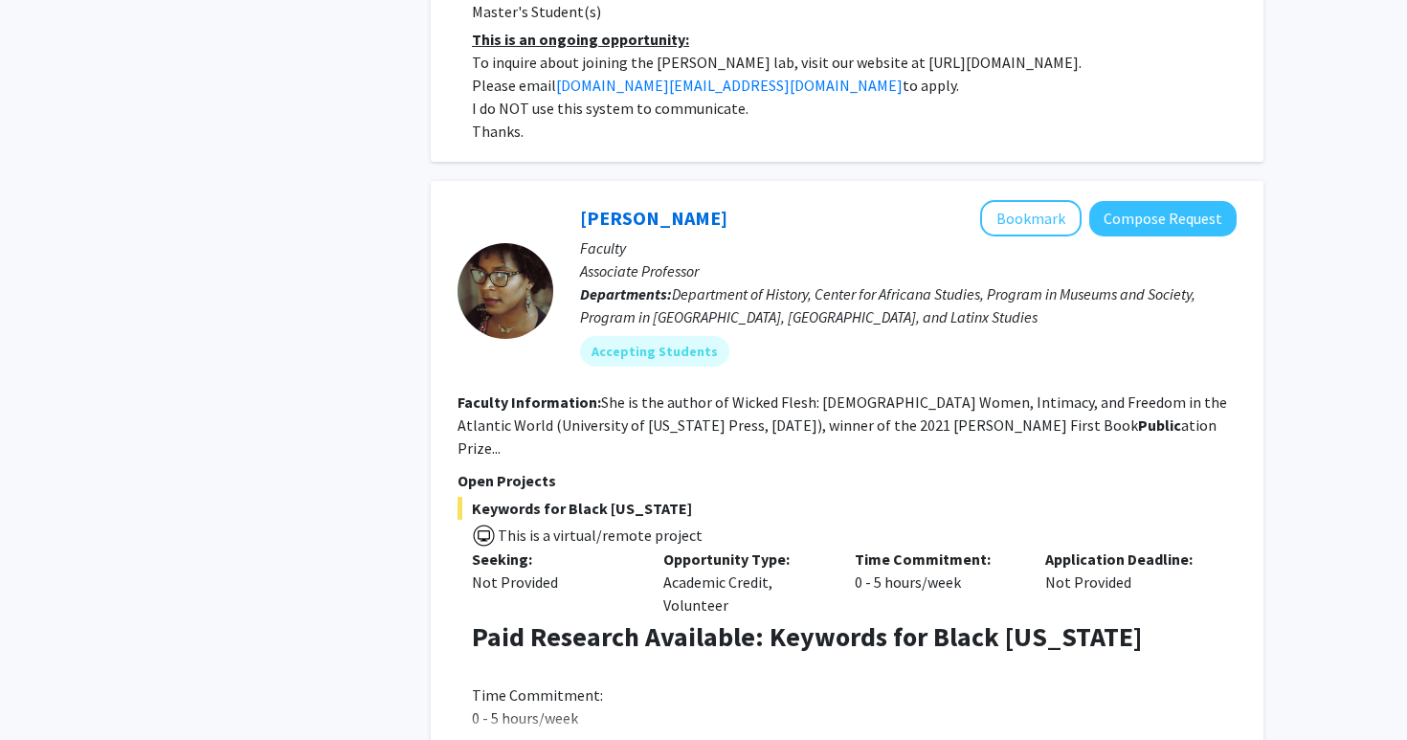
scroll to position [2899, 0]
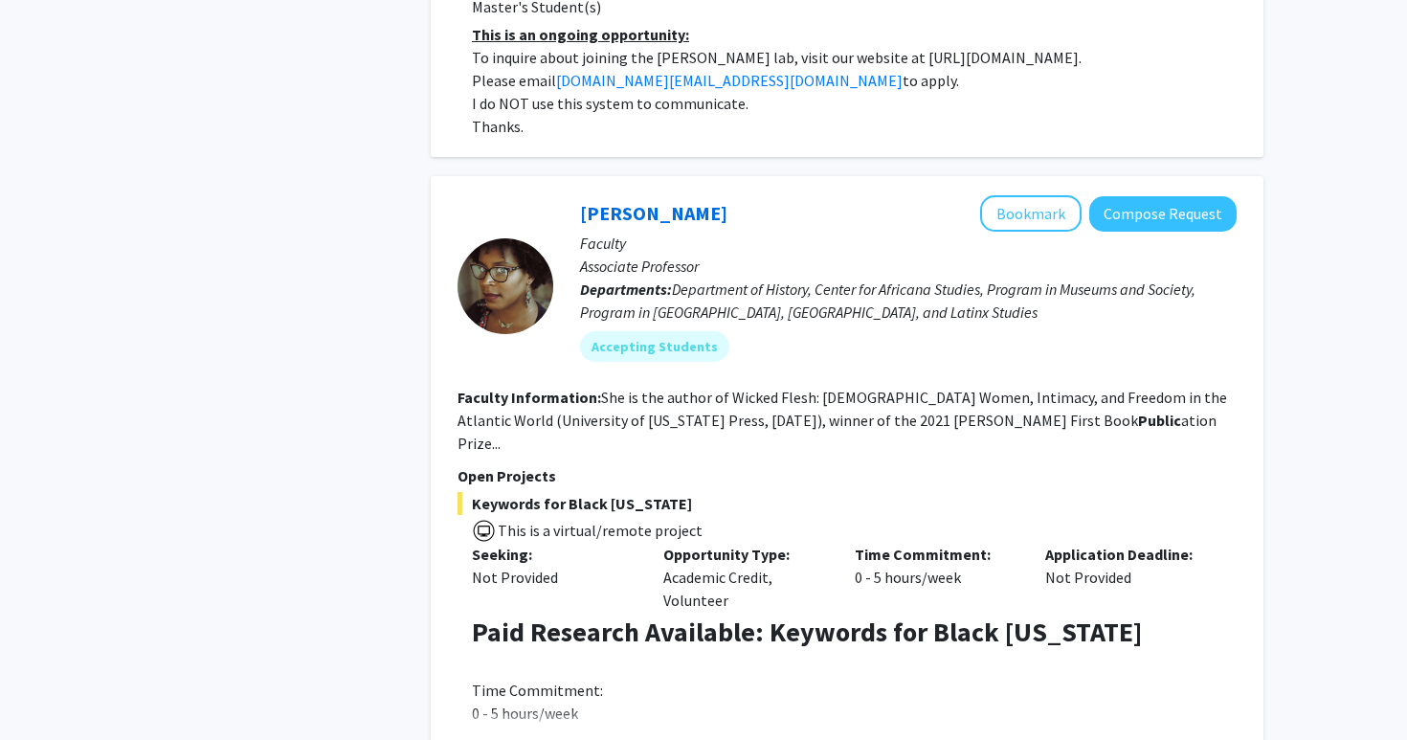
click at [516, 739] on button "Show more" at bounding box center [509, 750] width 74 height 23
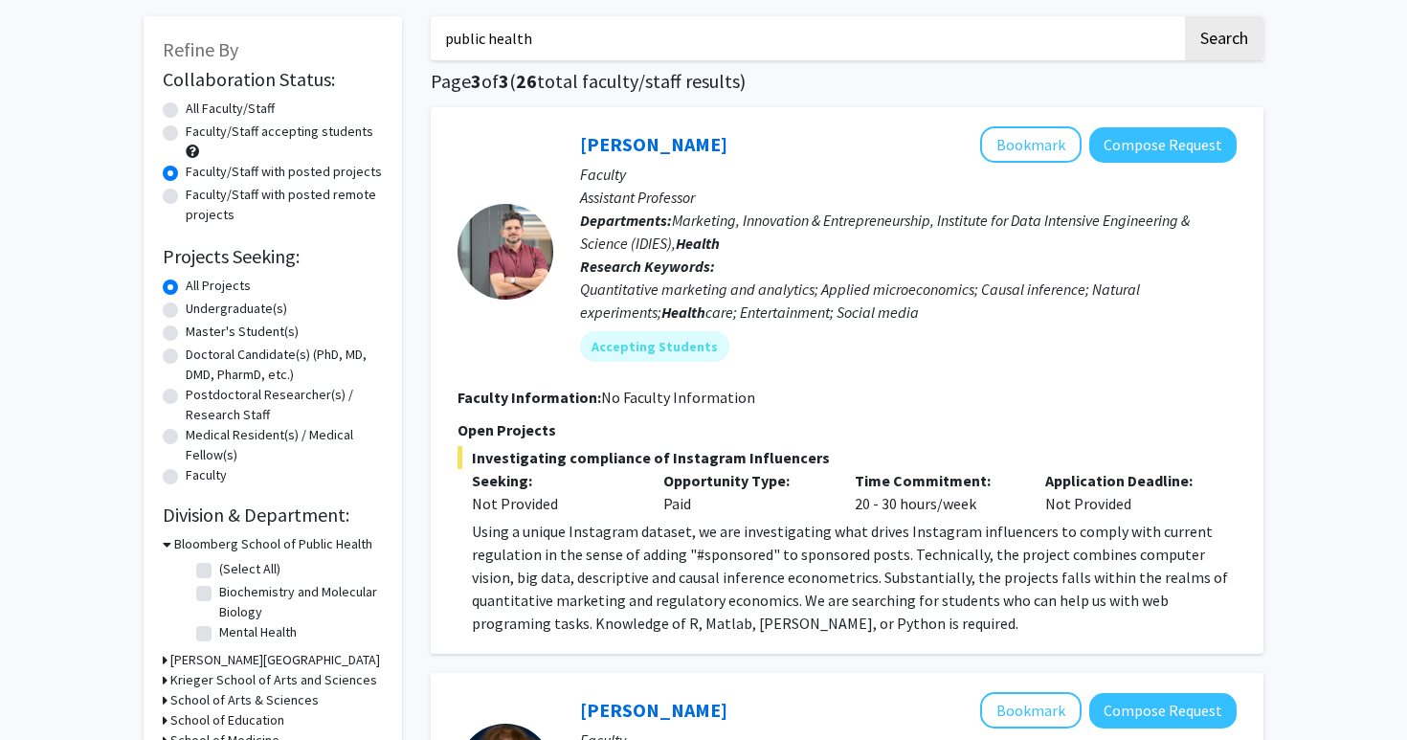
scroll to position [0, 0]
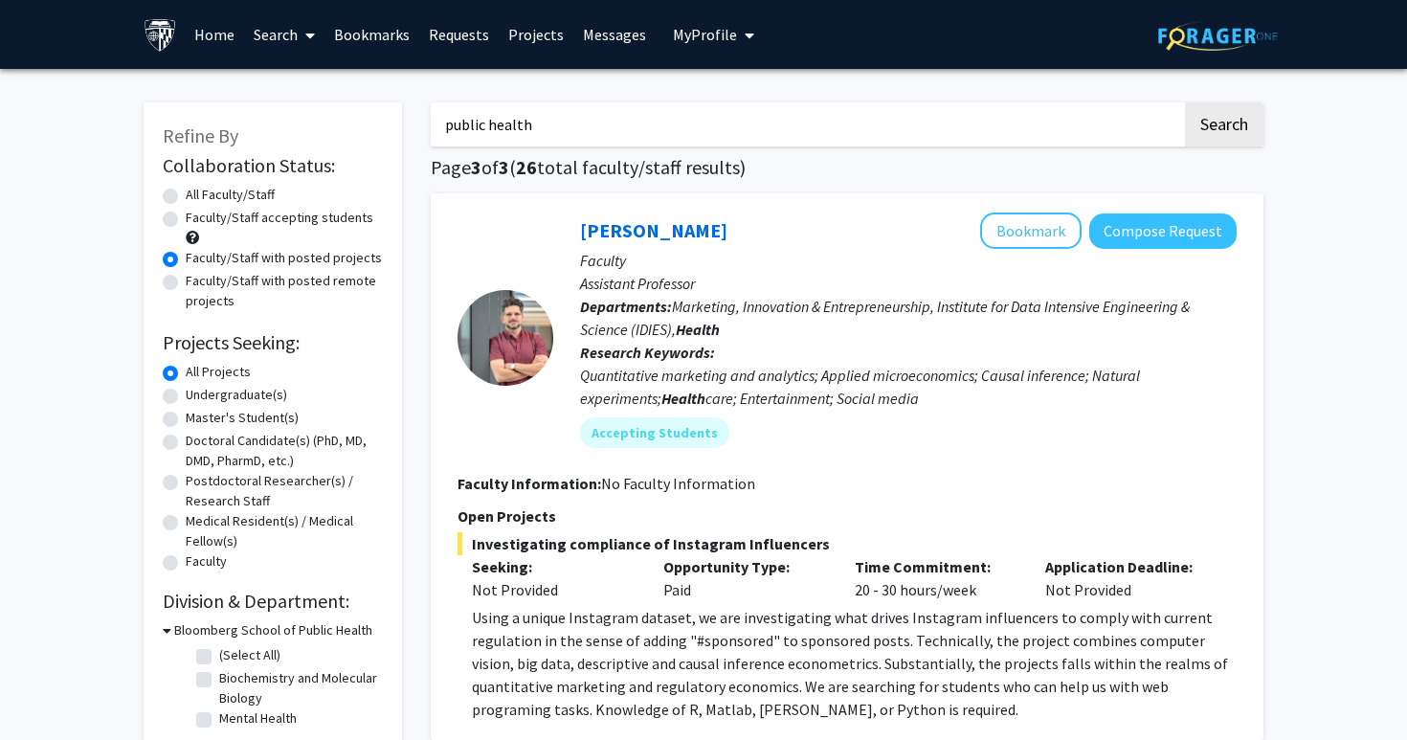
click at [523, 134] on input "public health" at bounding box center [806, 124] width 751 height 44
paste input "[PERSON_NAME]"
type input "[PERSON_NAME]"
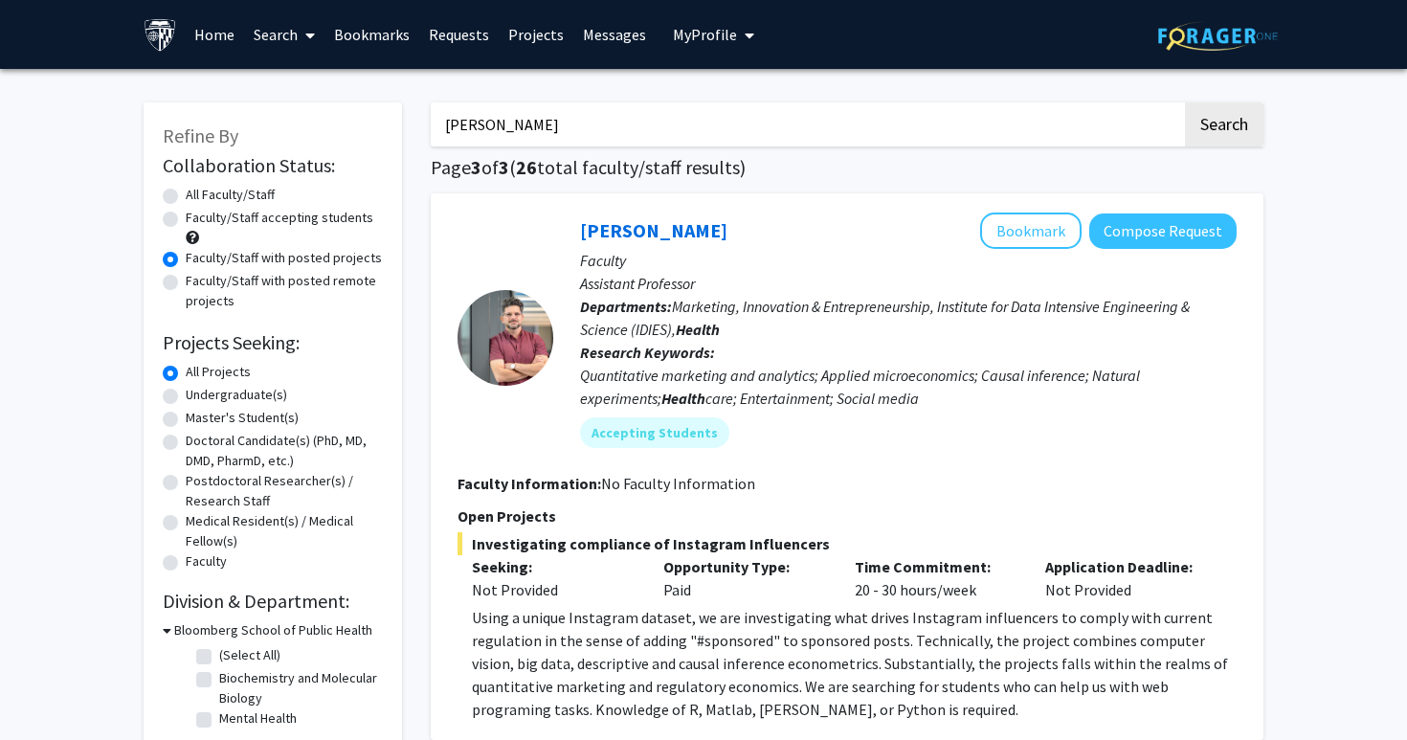
click at [1185, 102] on button "Search" at bounding box center [1224, 124] width 78 height 44
radio input "true"
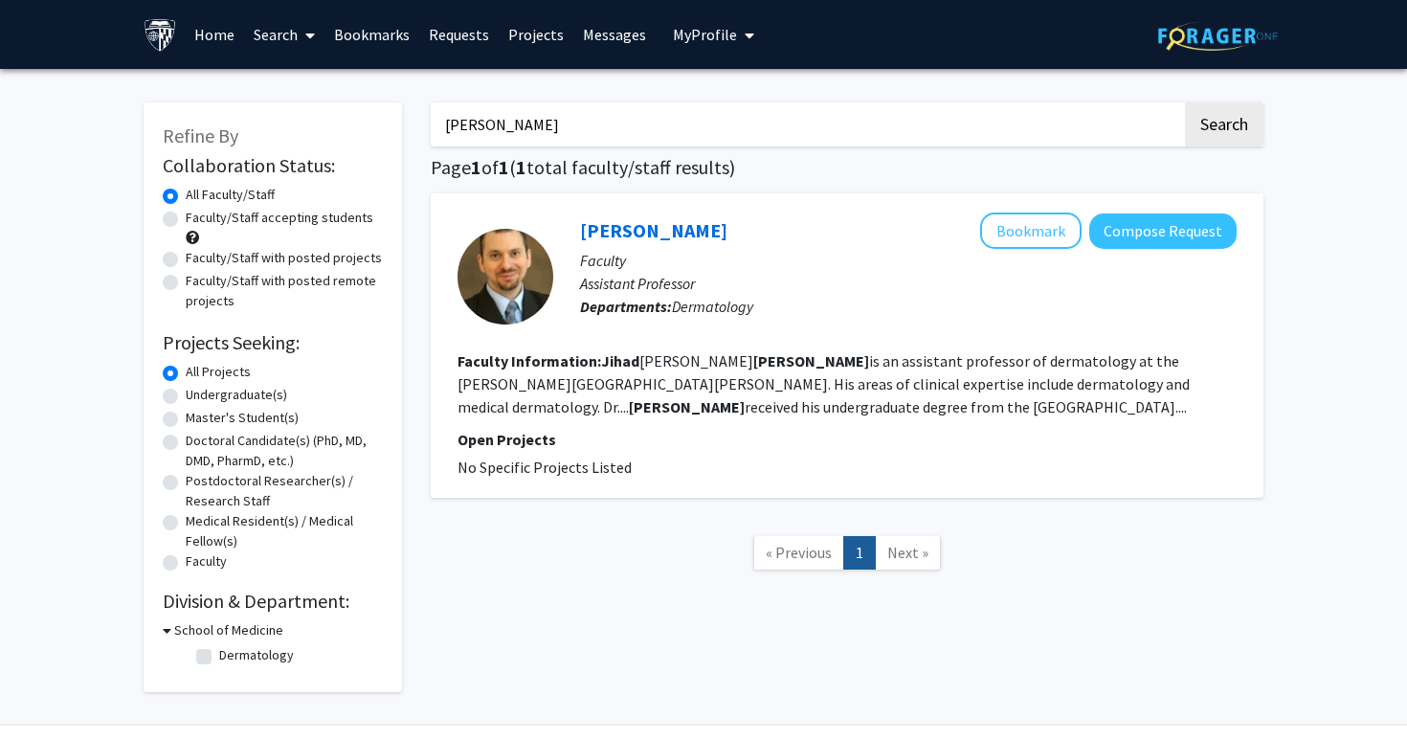
click at [799, 412] on fg-read-more "[PERSON_NAME] is an assistant professor of dermatology at the [PERSON_NAME][GEO…" at bounding box center [823, 383] width 732 height 65
click at [820, 410] on fg-read-more "[PERSON_NAME] is an assistant professor of dermatology at the [PERSON_NAME][GEO…" at bounding box center [823, 383] width 732 height 65
click at [779, 401] on fg-read-more "[PERSON_NAME] is an assistant professor of dermatology at the [PERSON_NAME][GEO…" at bounding box center [823, 383] width 732 height 65
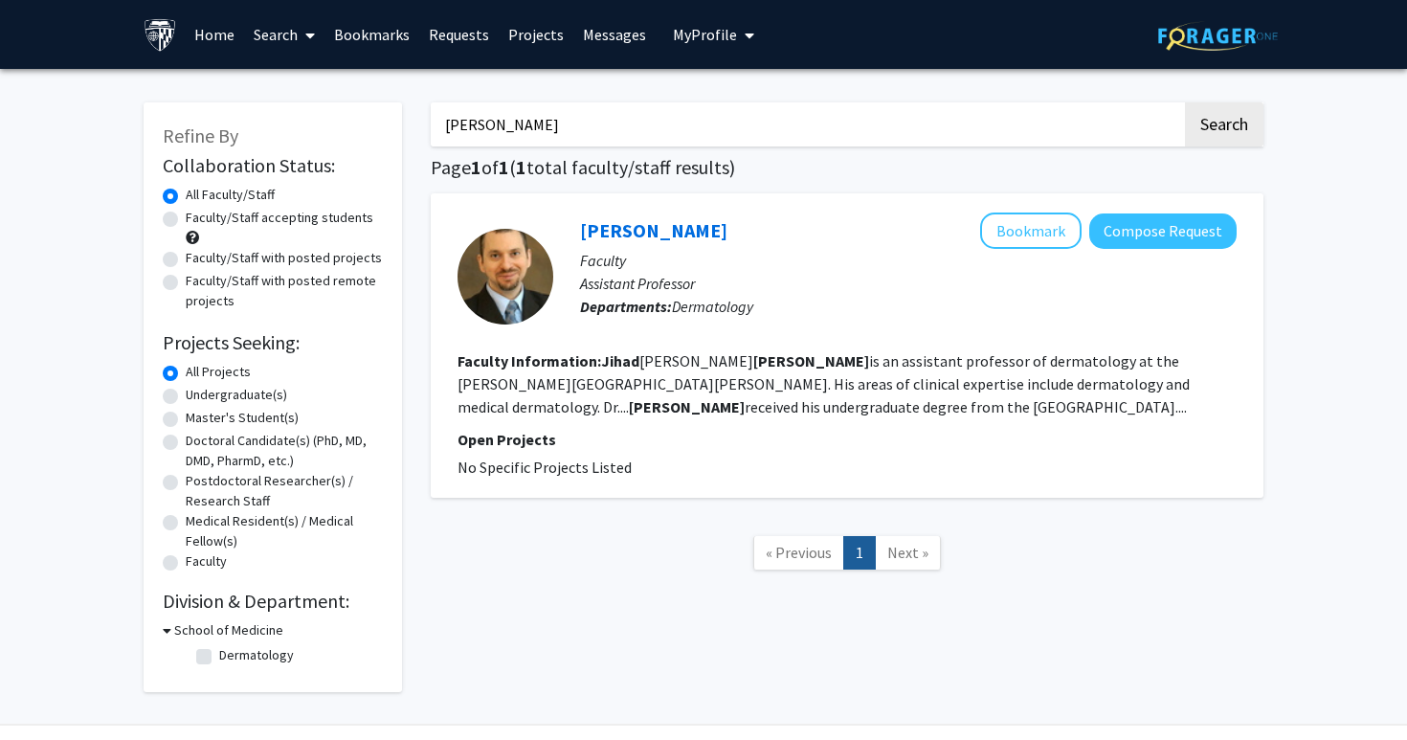
click at [779, 401] on fg-read-more "[PERSON_NAME] is an assistant professor of dermatology at the [PERSON_NAME][GEO…" at bounding box center [823, 383] width 732 height 65
click at [823, 407] on fg-read-more "[PERSON_NAME] is an assistant professor of dermatology at the [PERSON_NAME][GEO…" at bounding box center [823, 383] width 732 height 65
click at [797, 409] on fg-read-more "[PERSON_NAME] is an assistant professor of dermatology at the [PERSON_NAME][GEO…" at bounding box center [823, 383] width 732 height 65
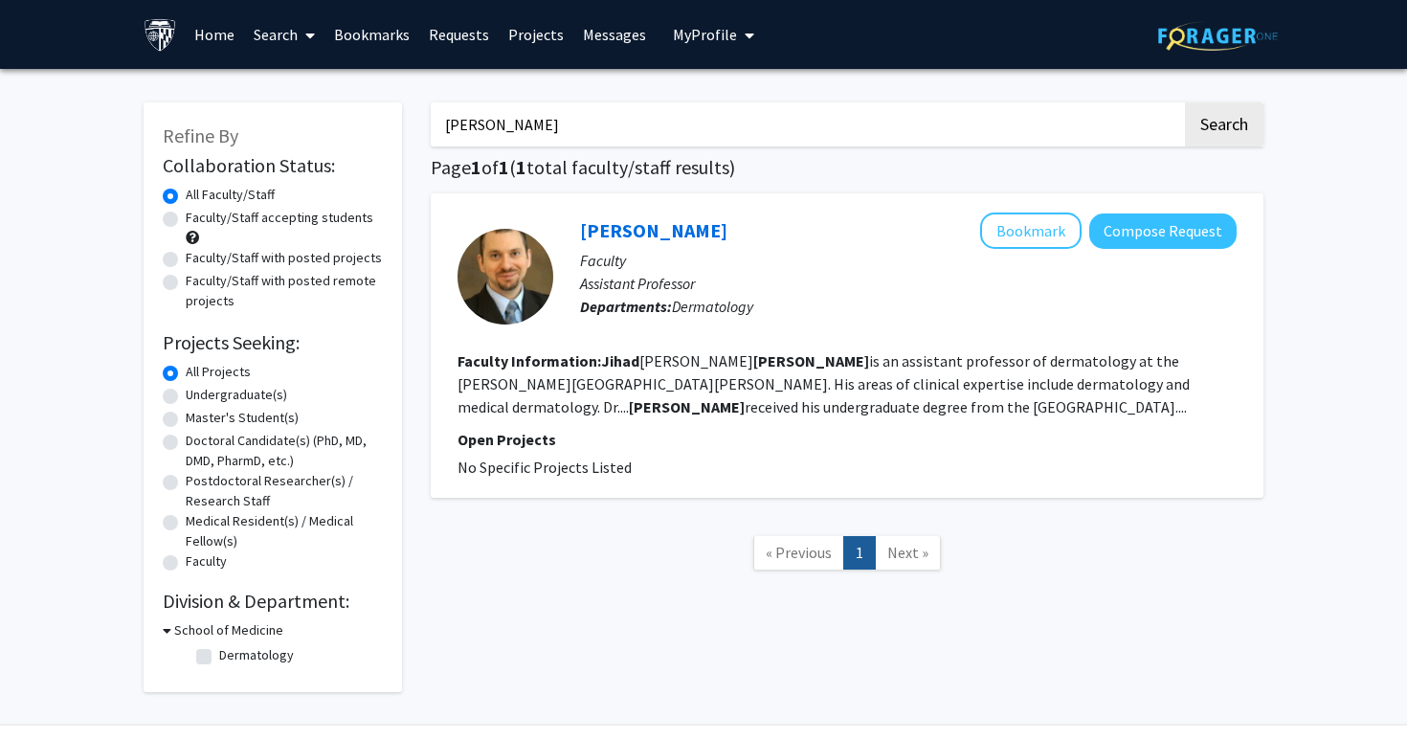
click at [797, 409] on fg-read-more "[PERSON_NAME] is an assistant professor of dermatology at the [PERSON_NAME][GEO…" at bounding box center [823, 383] width 732 height 65
click at [721, 407] on fg-read-more "[PERSON_NAME] is an assistant professor of dermatology at the [PERSON_NAME][GEO…" at bounding box center [823, 383] width 732 height 65
click at [460, 406] on fg-read-more "[PERSON_NAME] is an assistant professor of dermatology at the [PERSON_NAME][GEO…" at bounding box center [823, 383] width 732 height 65
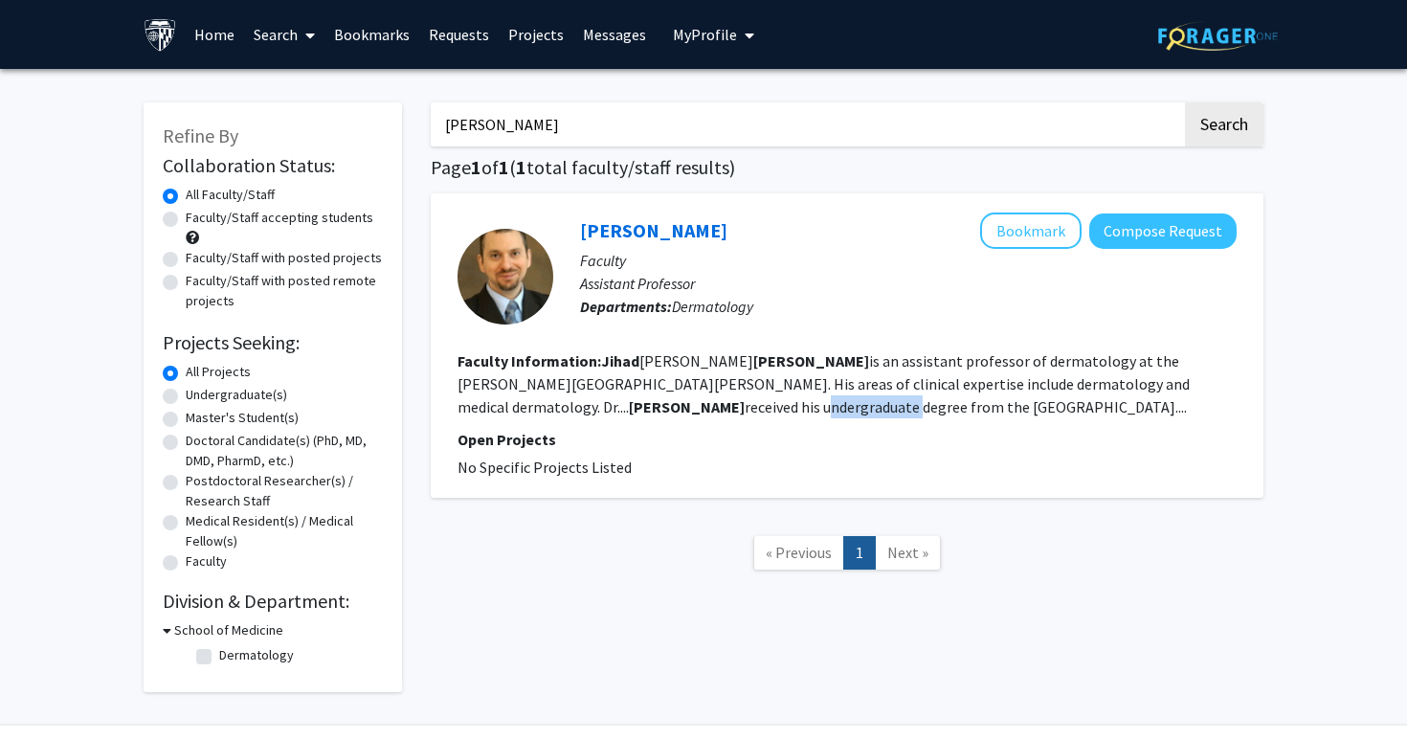
click at [460, 429] on p "Open Projects" at bounding box center [846, 439] width 779 height 23
click at [462, 440] on p "Open Projects" at bounding box center [846, 439] width 779 height 23
click at [503, 434] on p "Open Projects" at bounding box center [846, 439] width 779 height 23
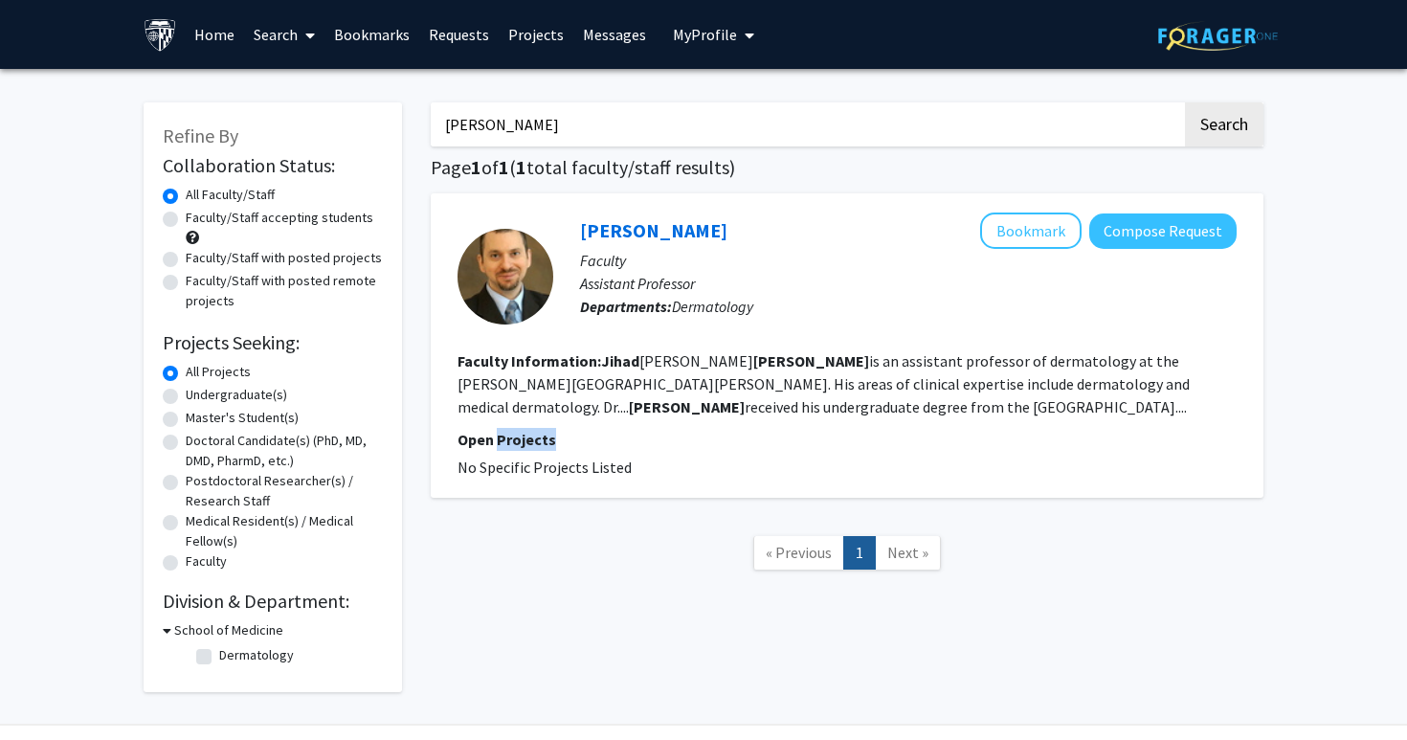
click at [503, 434] on p "Open Projects" at bounding box center [846, 439] width 779 height 23
click at [522, 399] on fg-read-more "[PERSON_NAME] is an assistant professor of dermatology at the [PERSON_NAME][GEO…" at bounding box center [823, 383] width 732 height 65
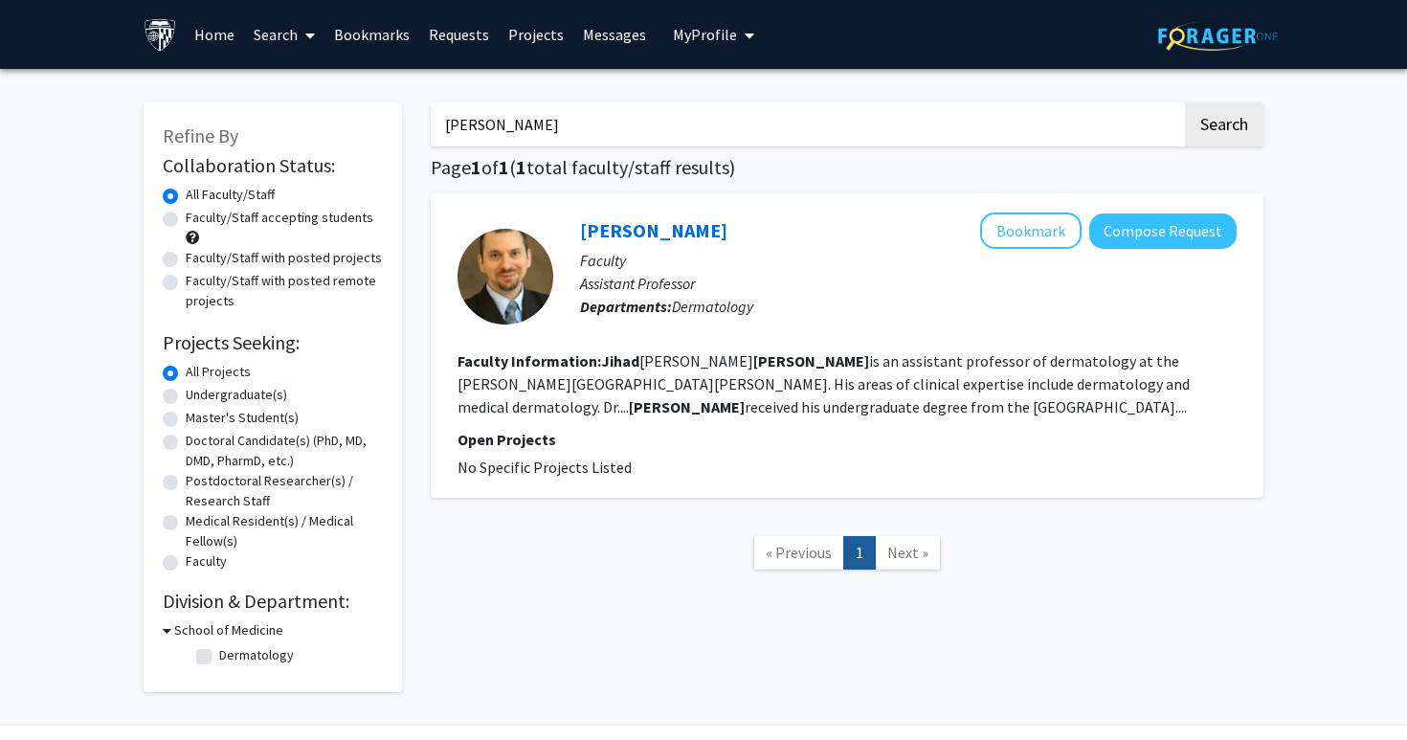
click at [521, 381] on fg-read-more "[PERSON_NAME] is an assistant professor of dermatology at the [PERSON_NAME][GEO…" at bounding box center [823, 383] width 732 height 65
click at [523, 359] on b "Faculty Information:" at bounding box center [529, 360] width 144 height 19
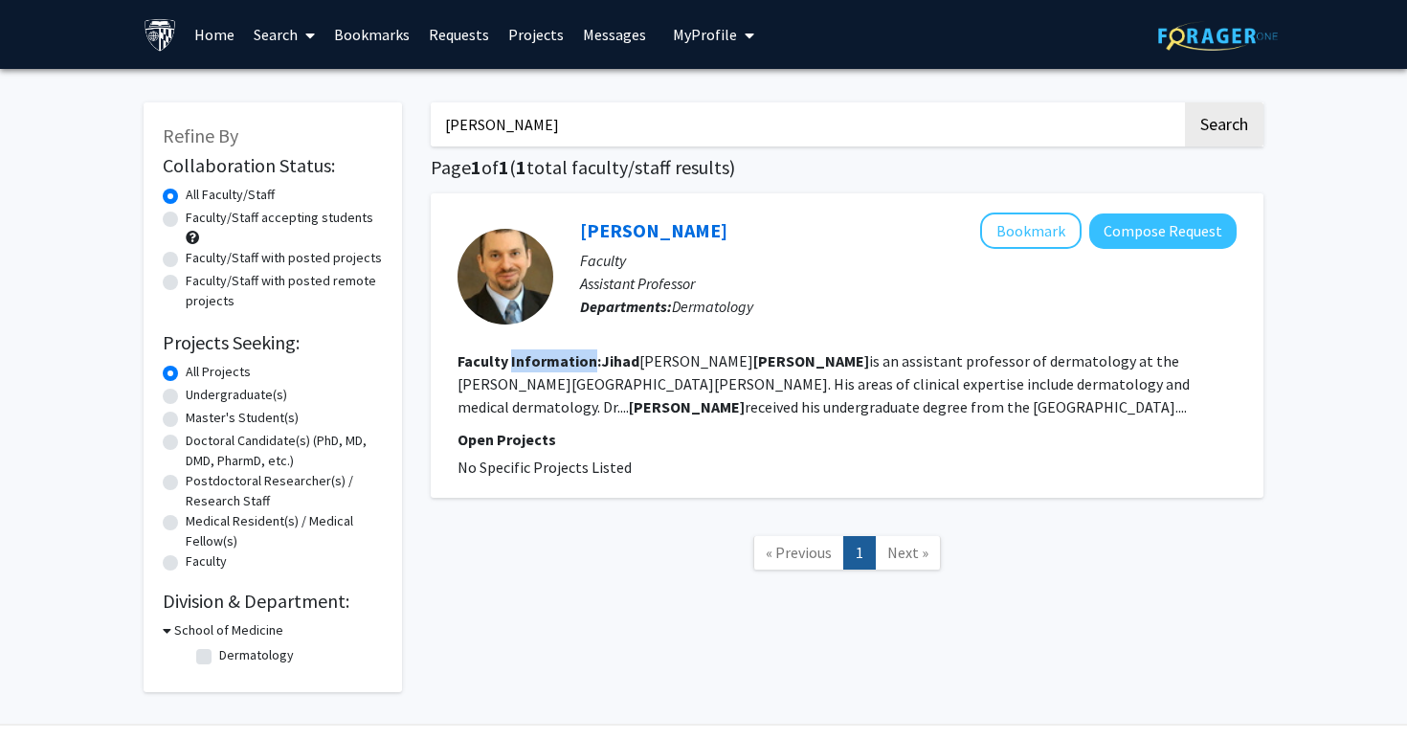
click at [531, 389] on fg-read-more "[PERSON_NAME] is an assistant professor of dermatology at the [PERSON_NAME][GEO…" at bounding box center [823, 383] width 732 height 65
click at [536, 396] on section "Faculty Information: [PERSON_NAME] is an assistant professor of dermatology at …" at bounding box center [846, 383] width 779 height 69
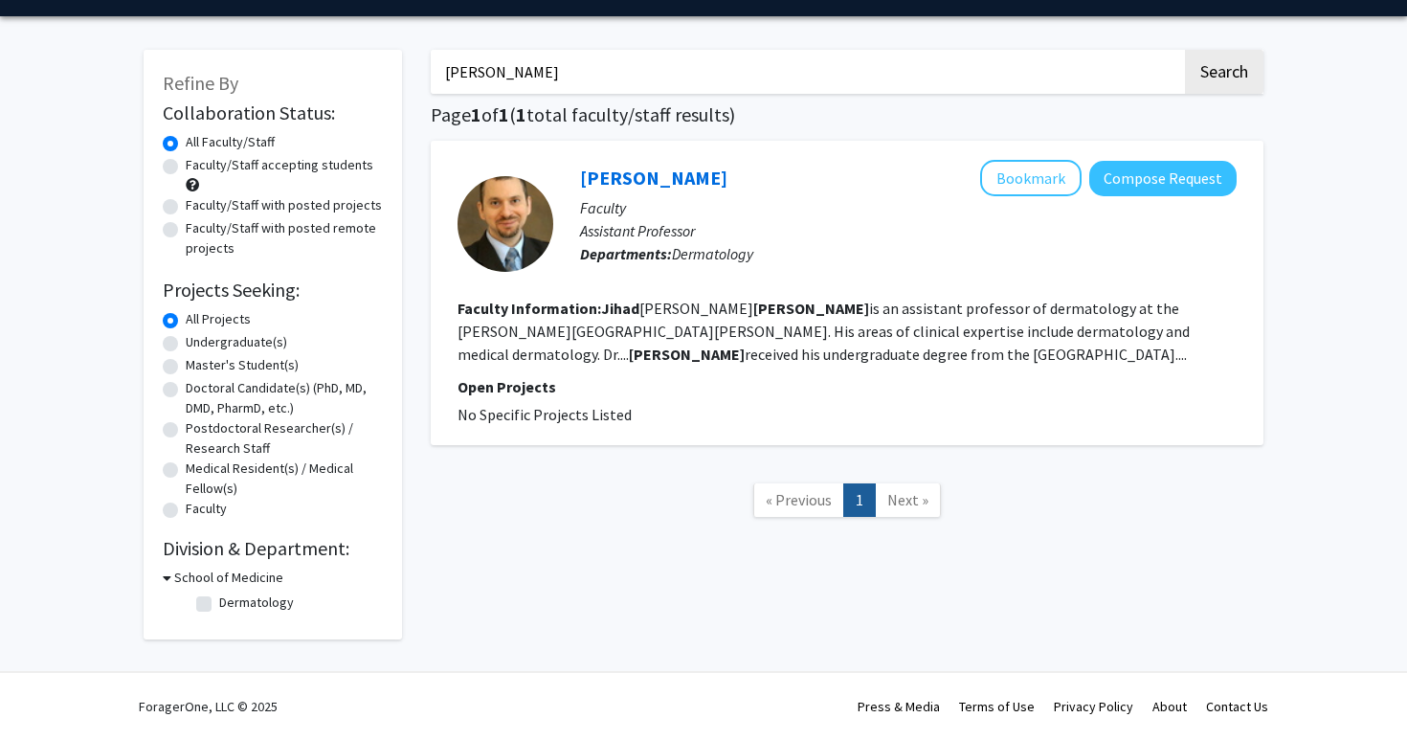
click at [594, 71] on input "[PERSON_NAME]" at bounding box center [806, 72] width 751 height 44
click at [1185, 50] on button "Search" at bounding box center [1224, 72] width 78 height 44
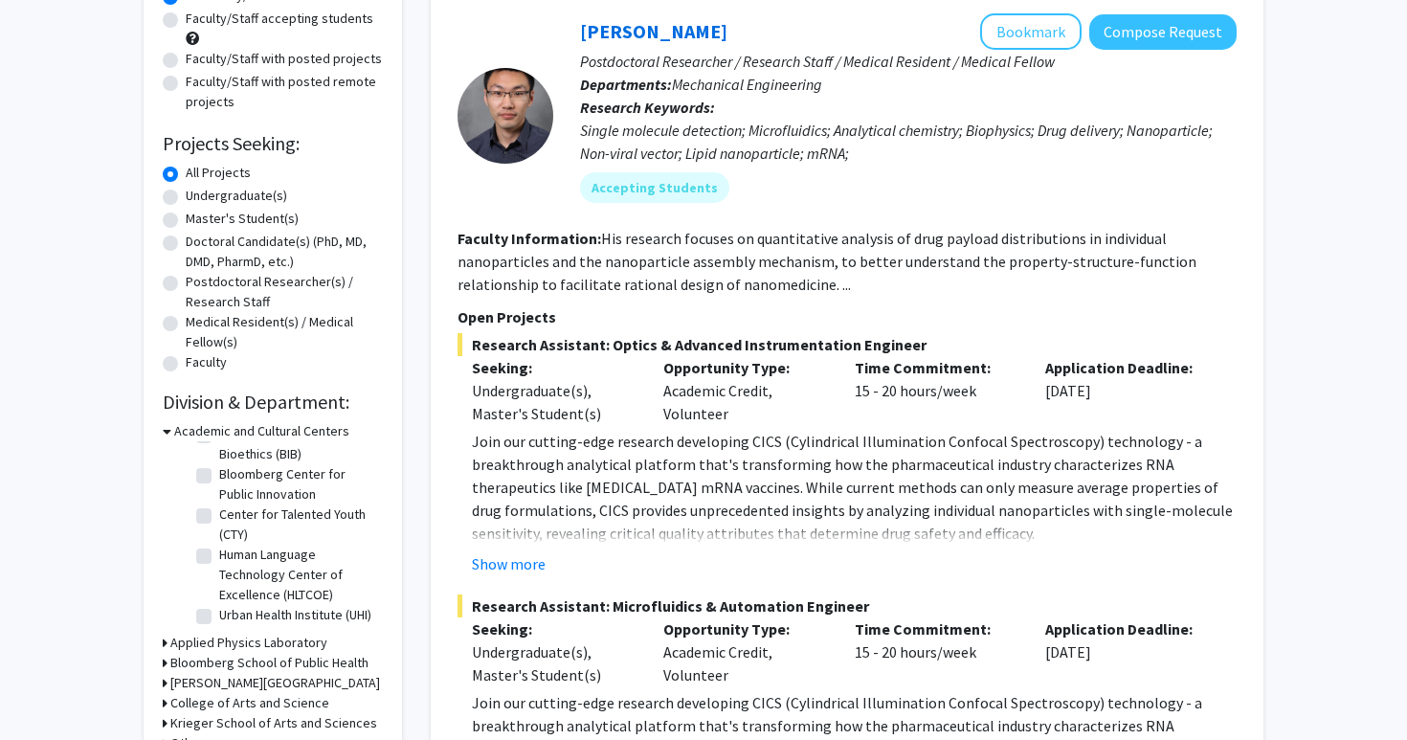
scroll to position [45, 0]
click at [250, 659] on h3 "Bloomberg School of Public Health" at bounding box center [269, 663] width 198 height 20
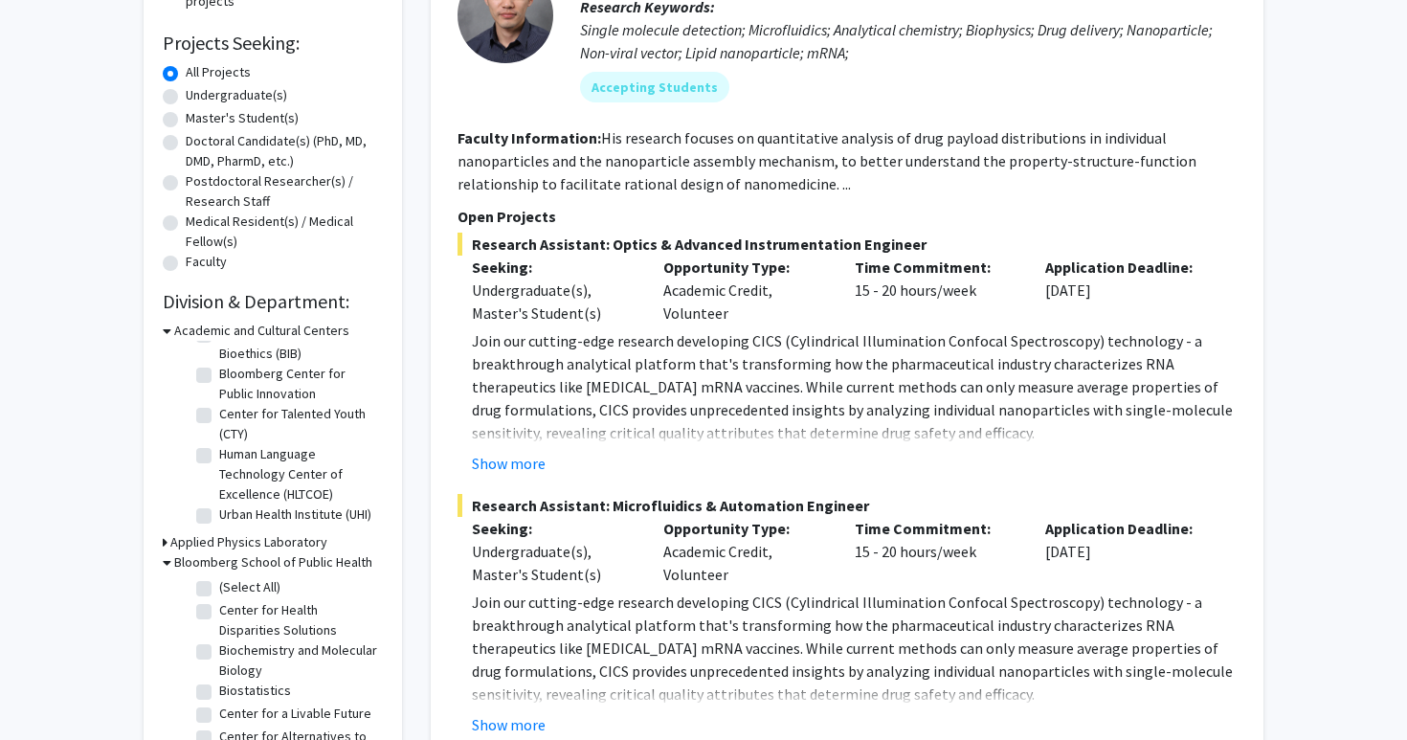
scroll to position [304, 0]
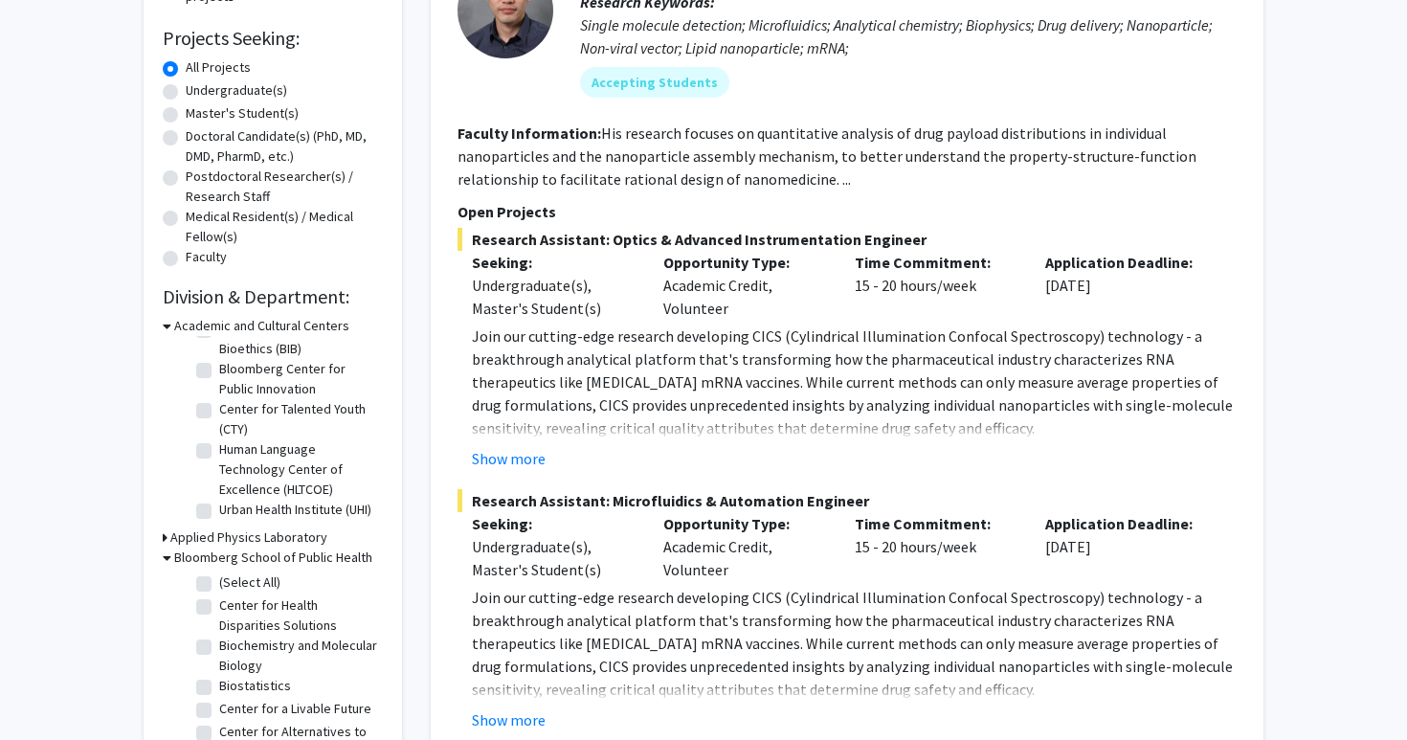
click at [243, 577] on label "(Select All)" at bounding box center [249, 582] width 61 height 20
click at [232, 577] on input "(Select All)" at bounding box center [225, 578] width 12 height 12
checkbox input "true"
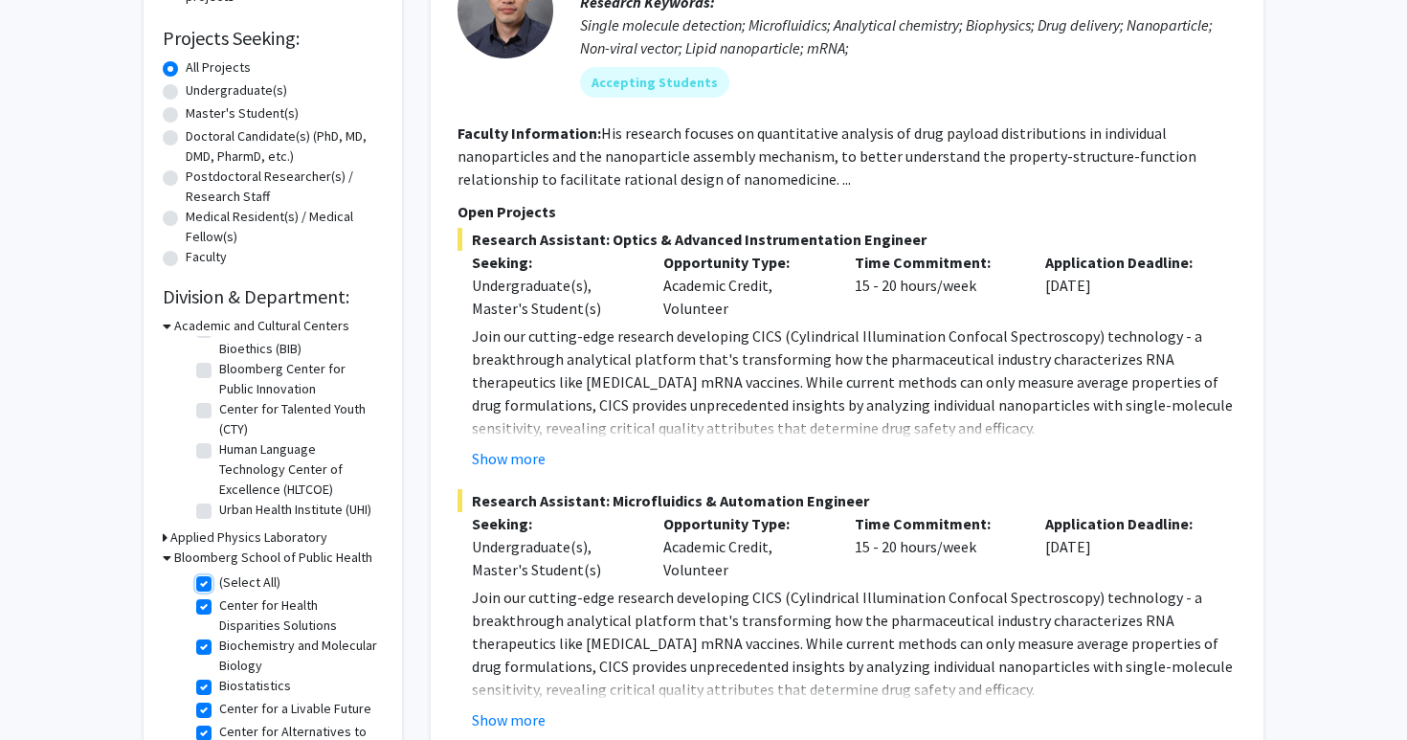
checkbox input "true"
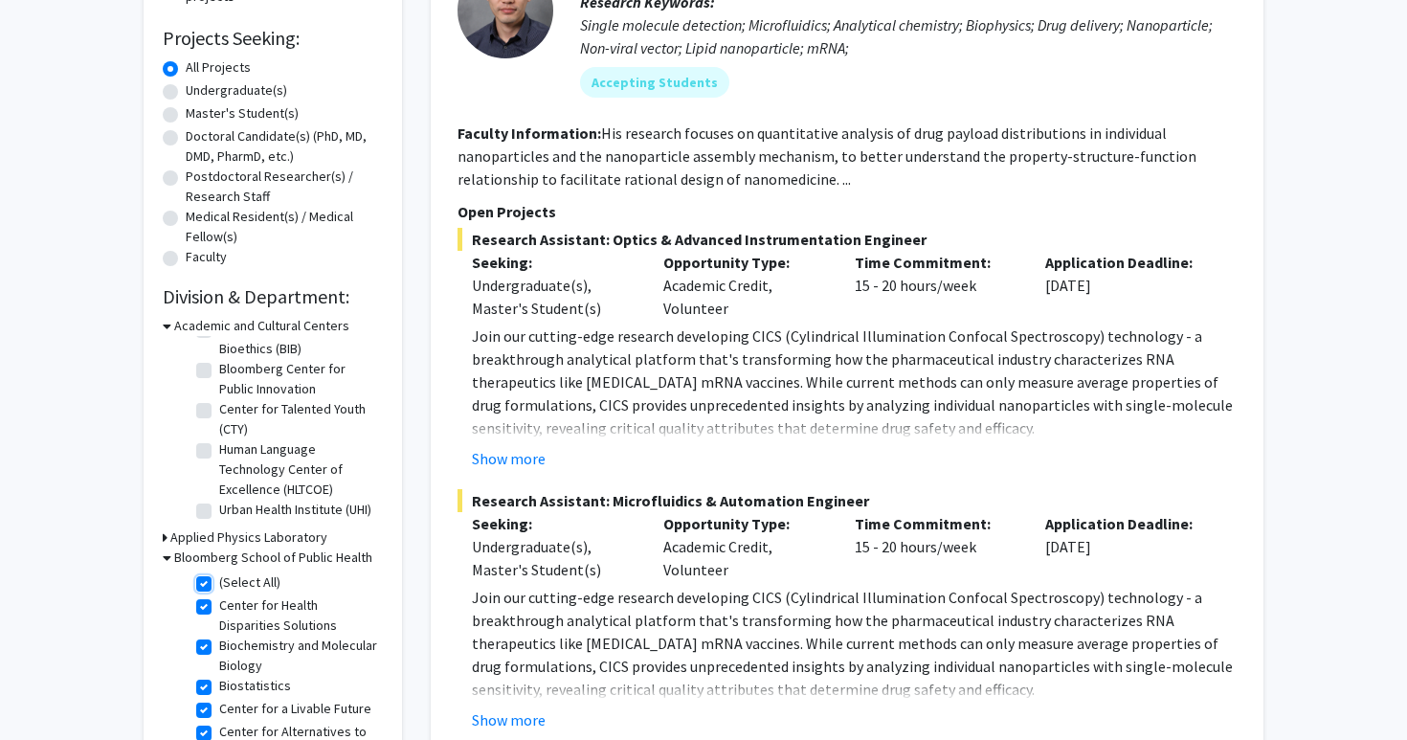
checkbox input "true"
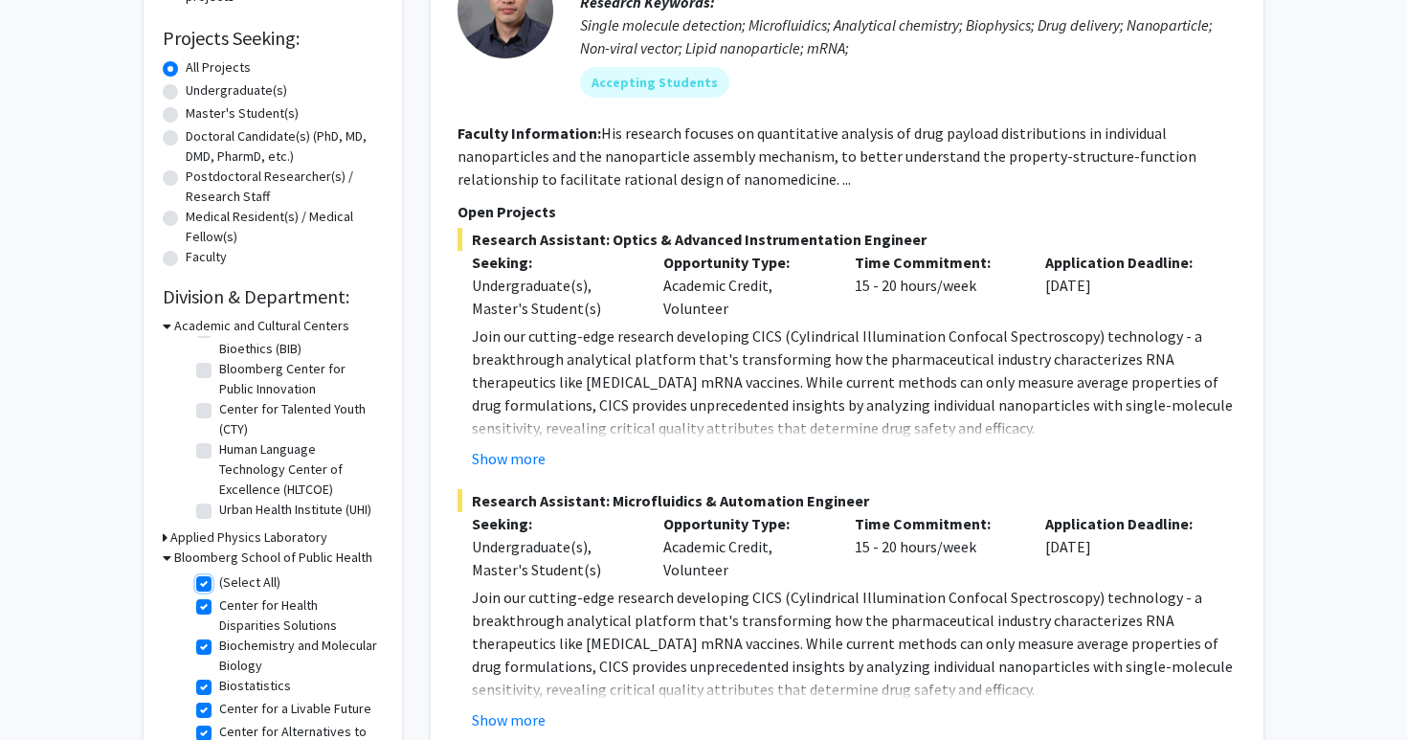
checkbox input "true"
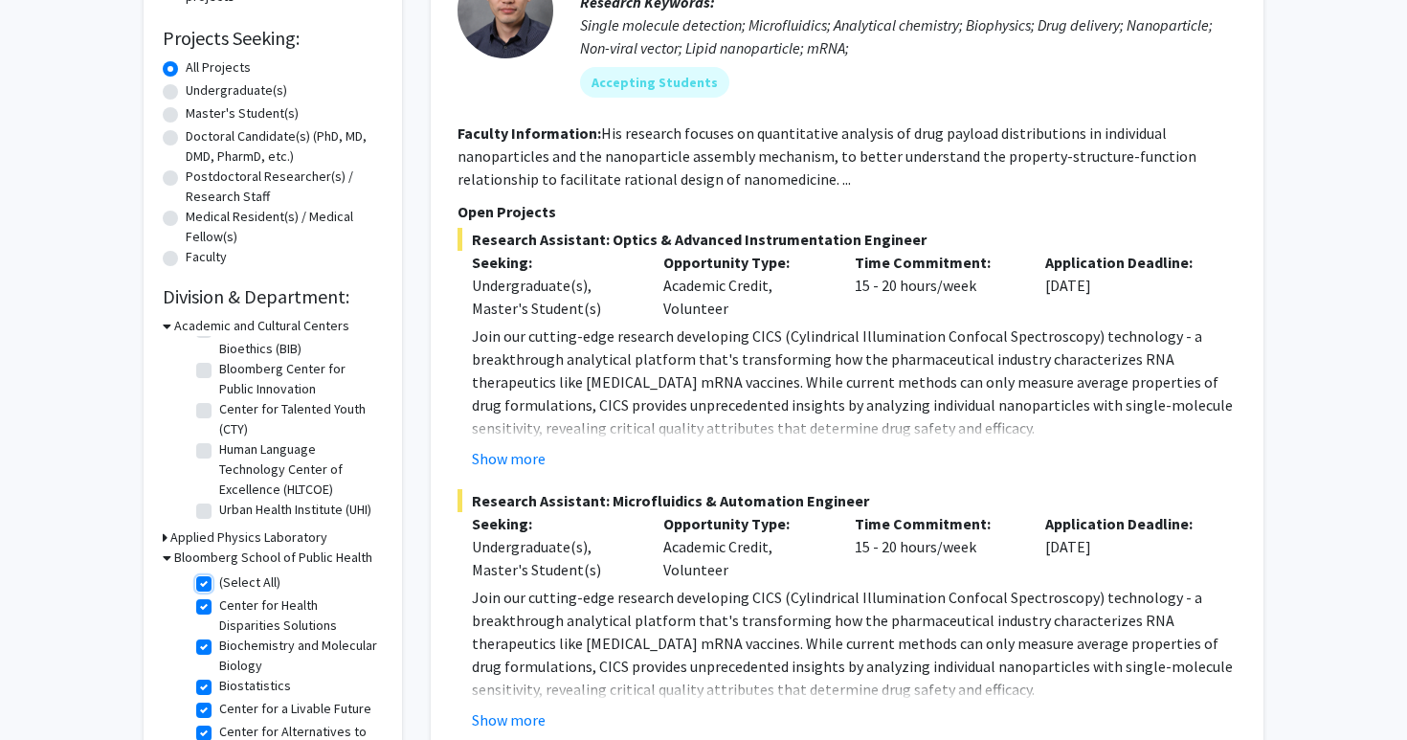
checkbox input "true"
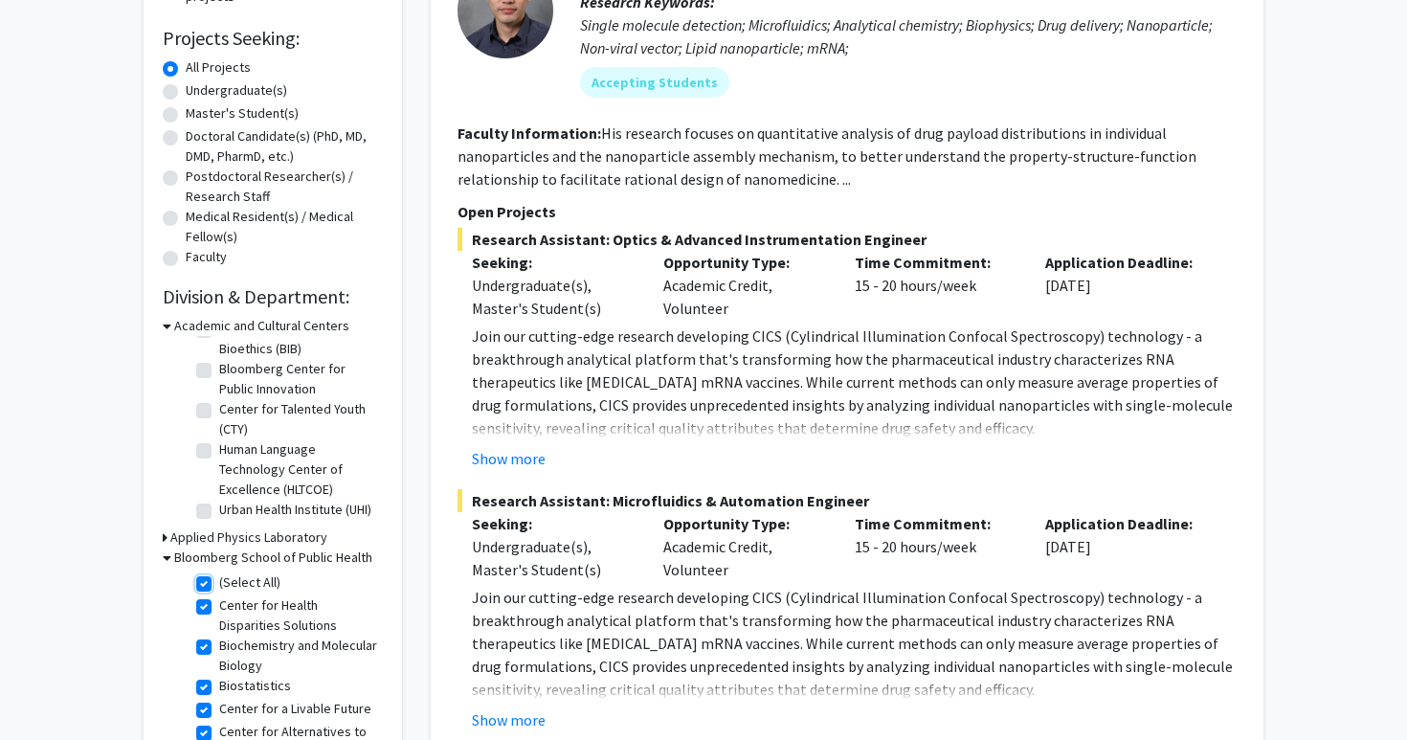
checkbox input "true"
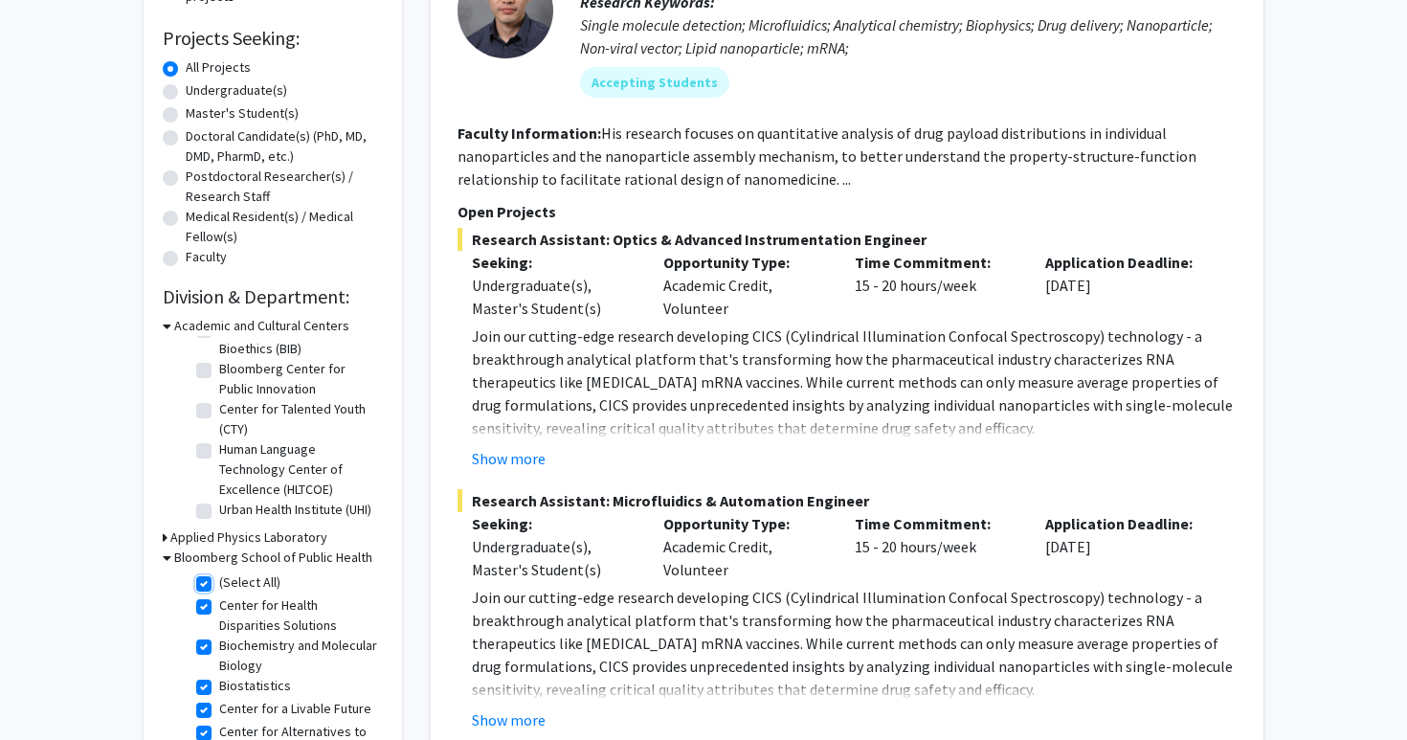
checkbox input "true"
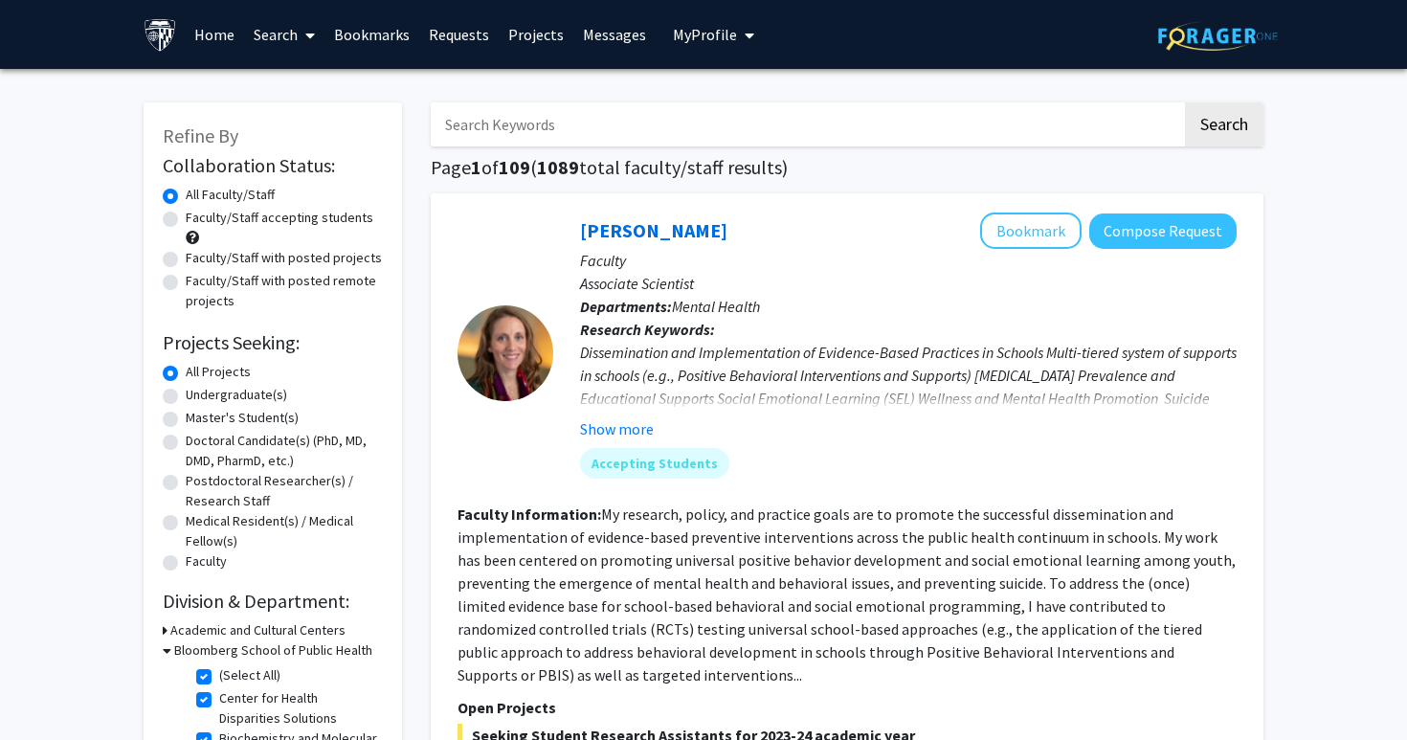
click at [300, 282] on label "Faculty/Staff with posted remote projects" at bounding box center [284, 291] width 197 height 40
click at [198, 282] on input "Faculty/Staff with posted remote projects" at bounding box center [192, 277] width 12 height 12
radio input "true"
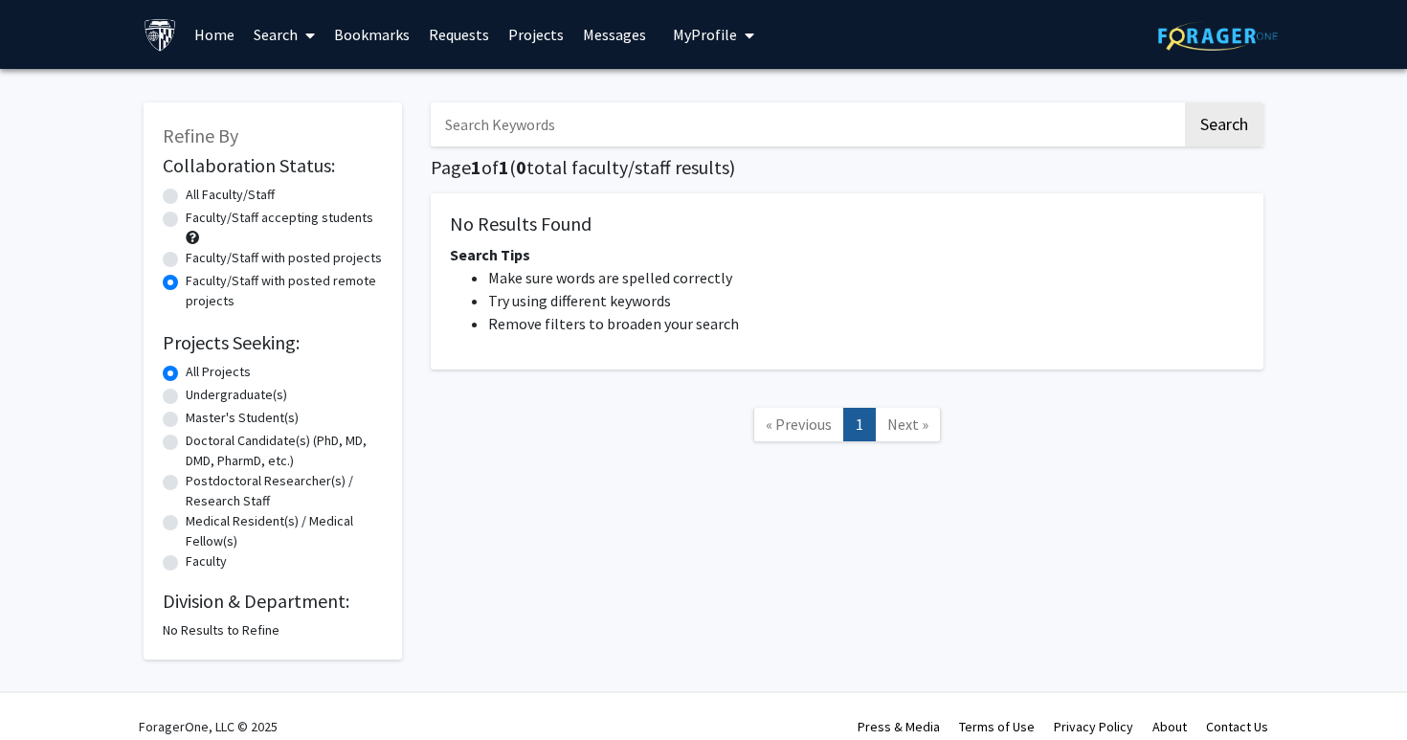
click at [285, 255] on label "Faculty/Staff with posted projects" at bounding box center [284, 258] width 196 height 20
click at [198, 255] on input "Faculty/Staff with posted projects" at bounding box center [192, 254] width 12 height 12
radio input "true"
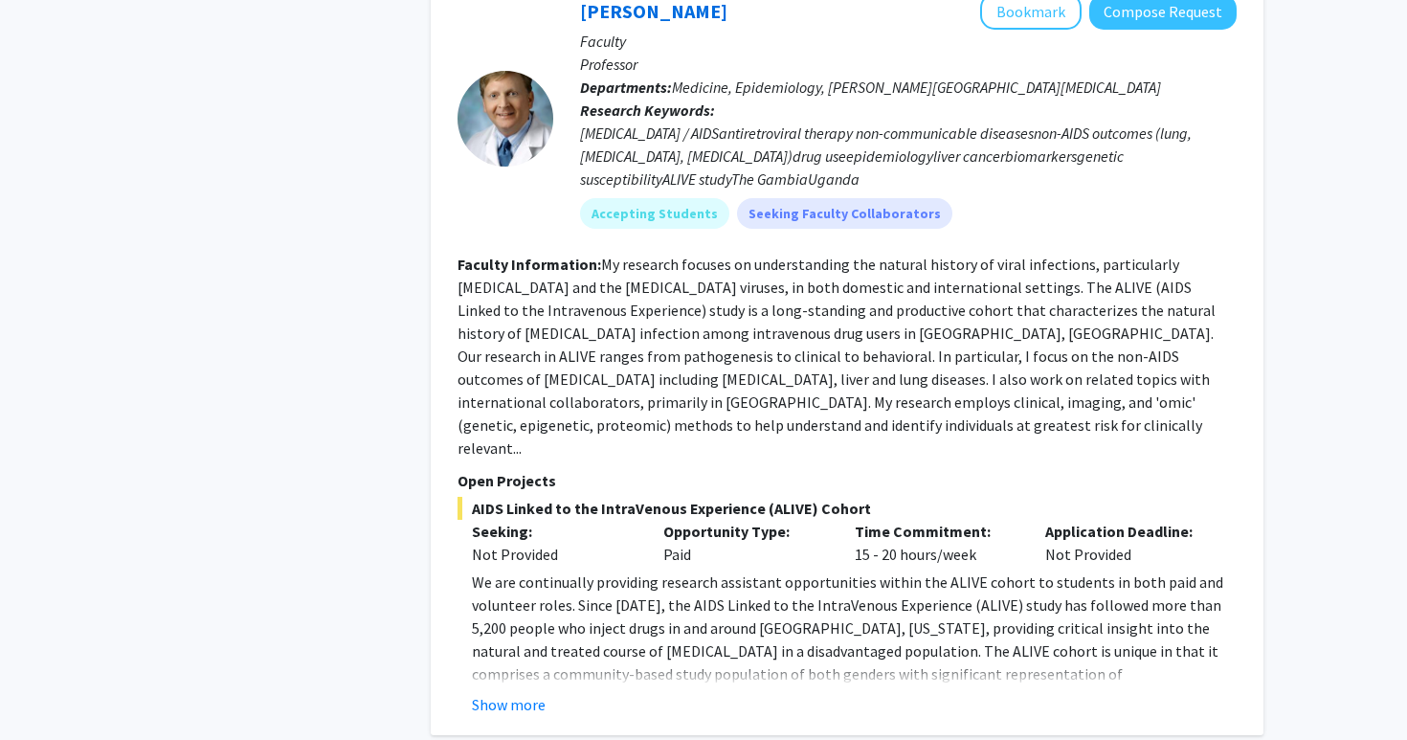
scroll to position [1032, 0]
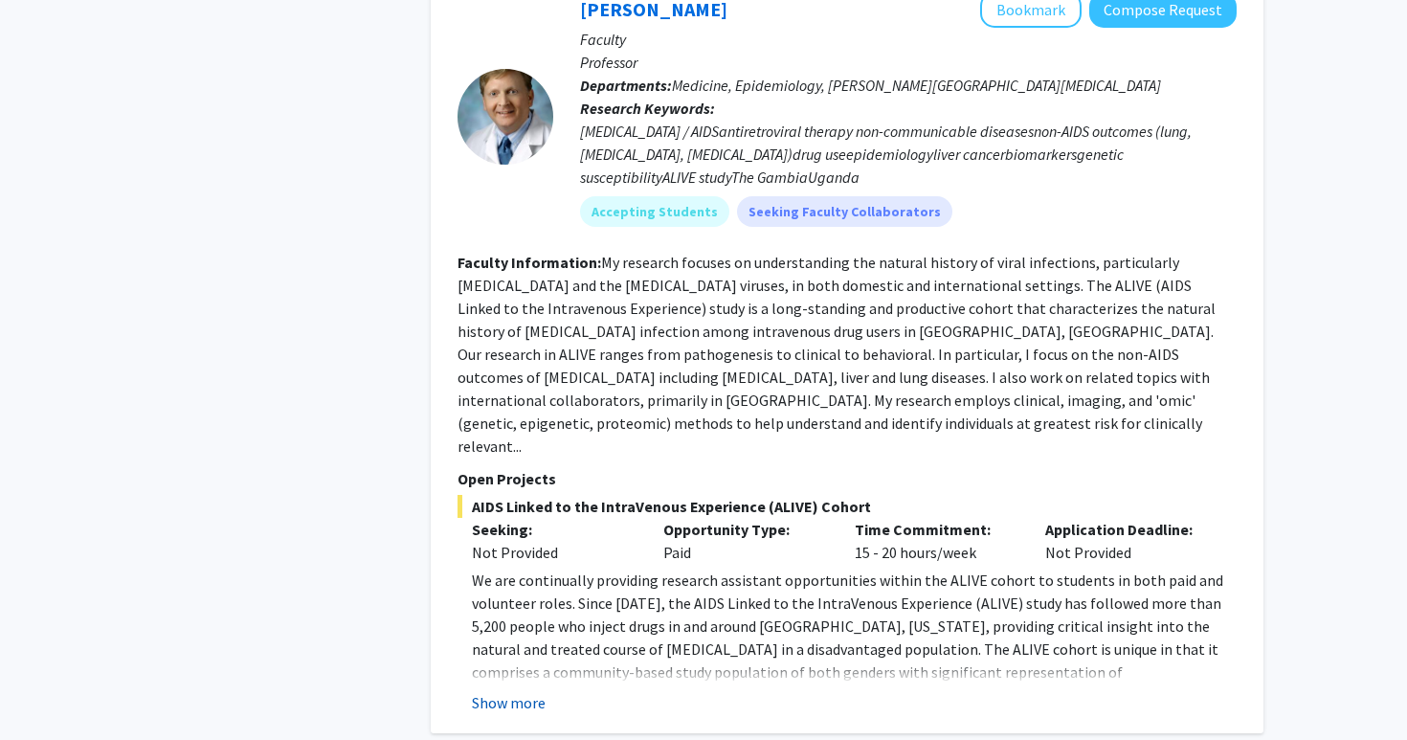
click at [481, 691] on button "Show more" at bounding box center [509, 702] width 74 height 23
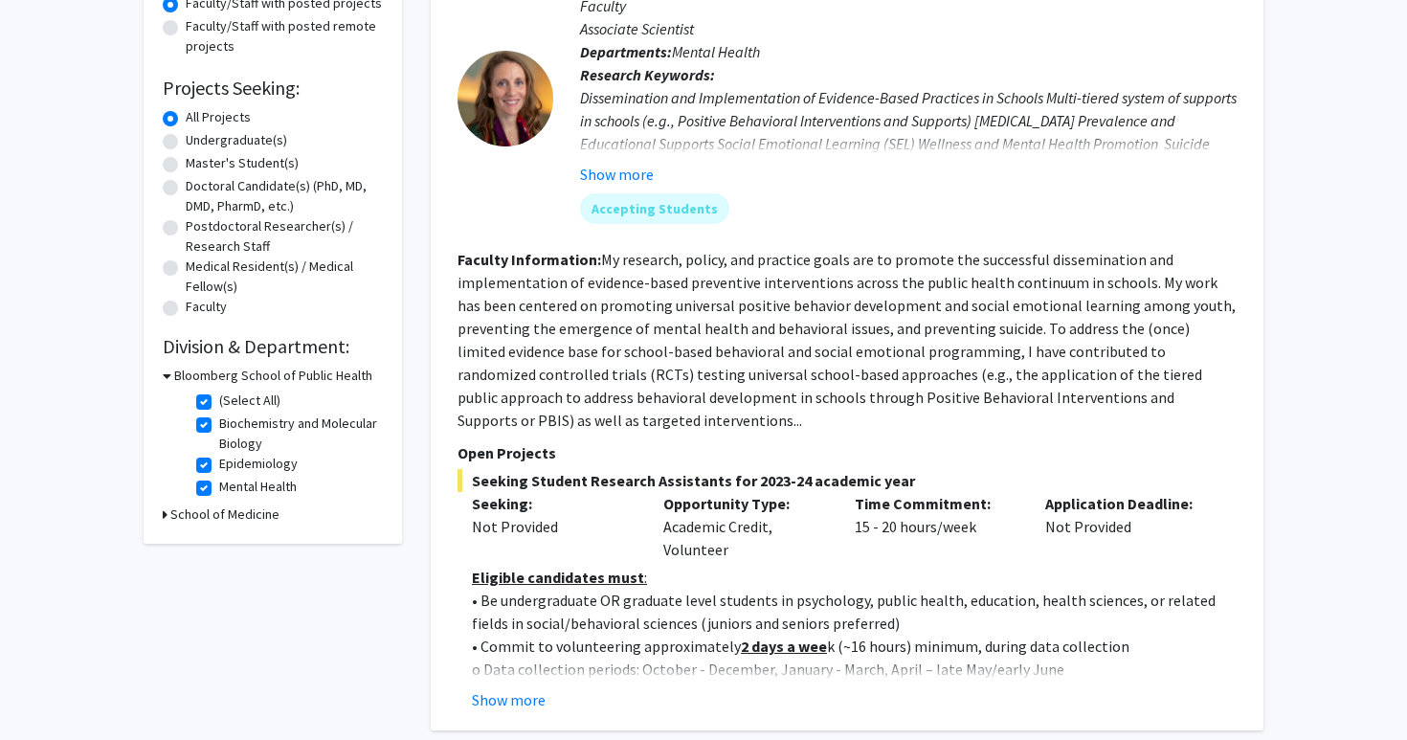
scroll to position [253, 0]
click at [506, 680] on p "o Data collection periods: October - December, January - March, April – late Ma…" at bounding box center [854, 670] width 765 height 23
click at [498, 711] on button "Show more" at bounding box center [509, 701] width 74 height 23
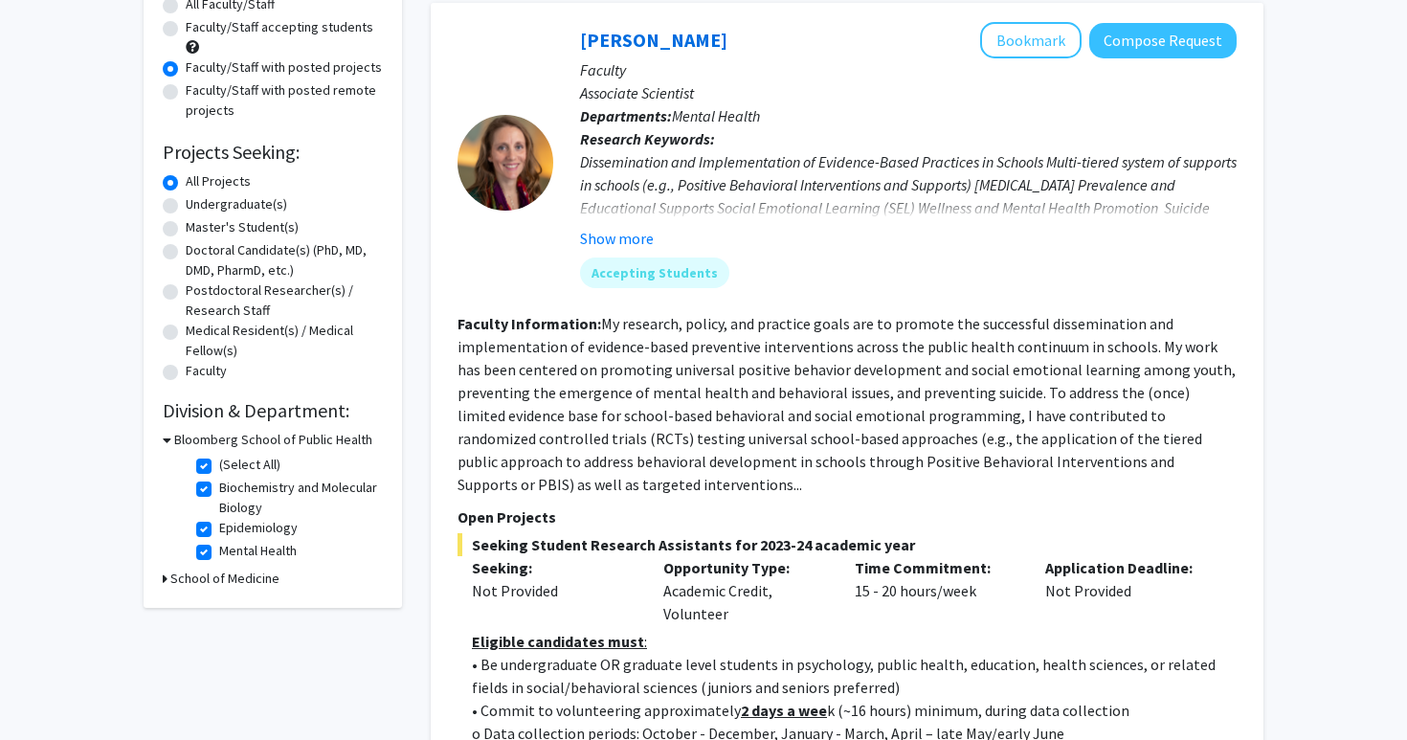
scroll to position [177, 0]
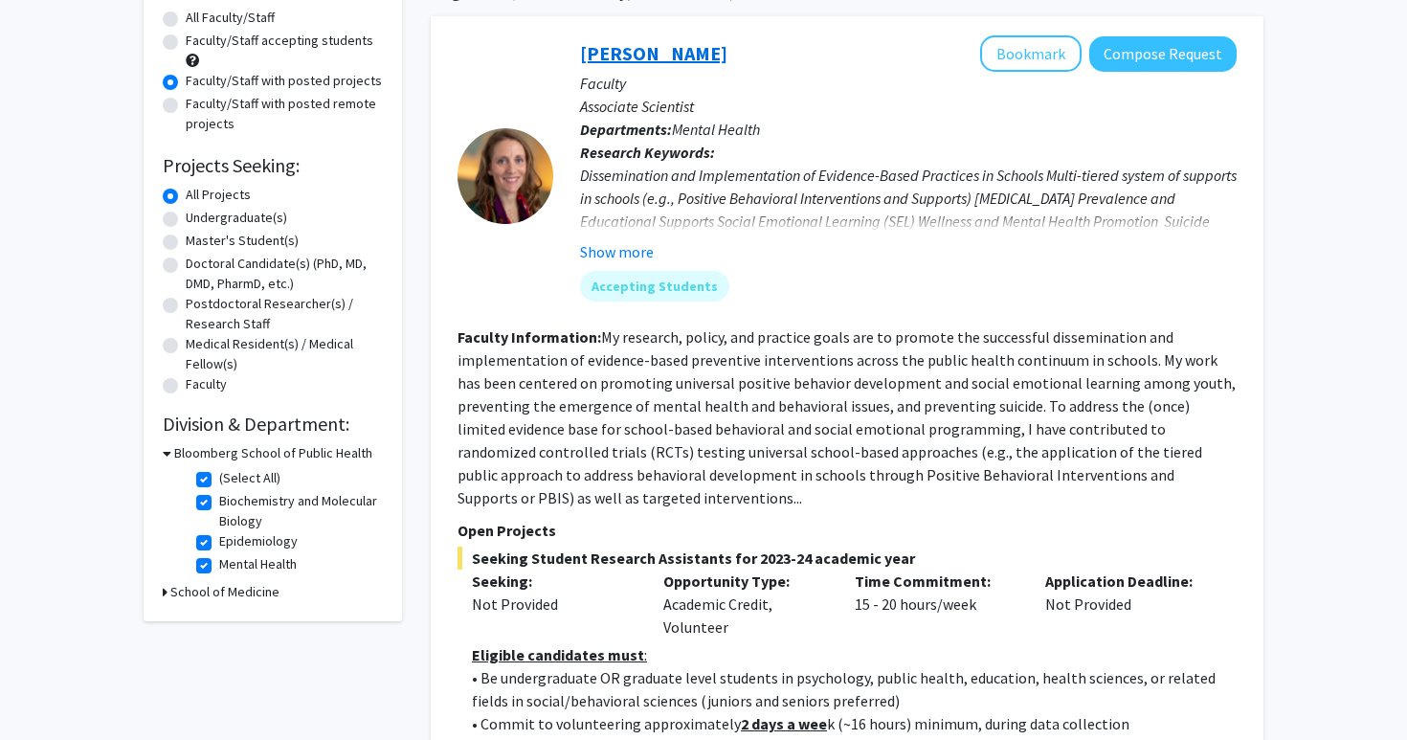
click at [625, 50] on link "[PERSON_NAME]" at bounding box center [653, 53] width 147 height 24
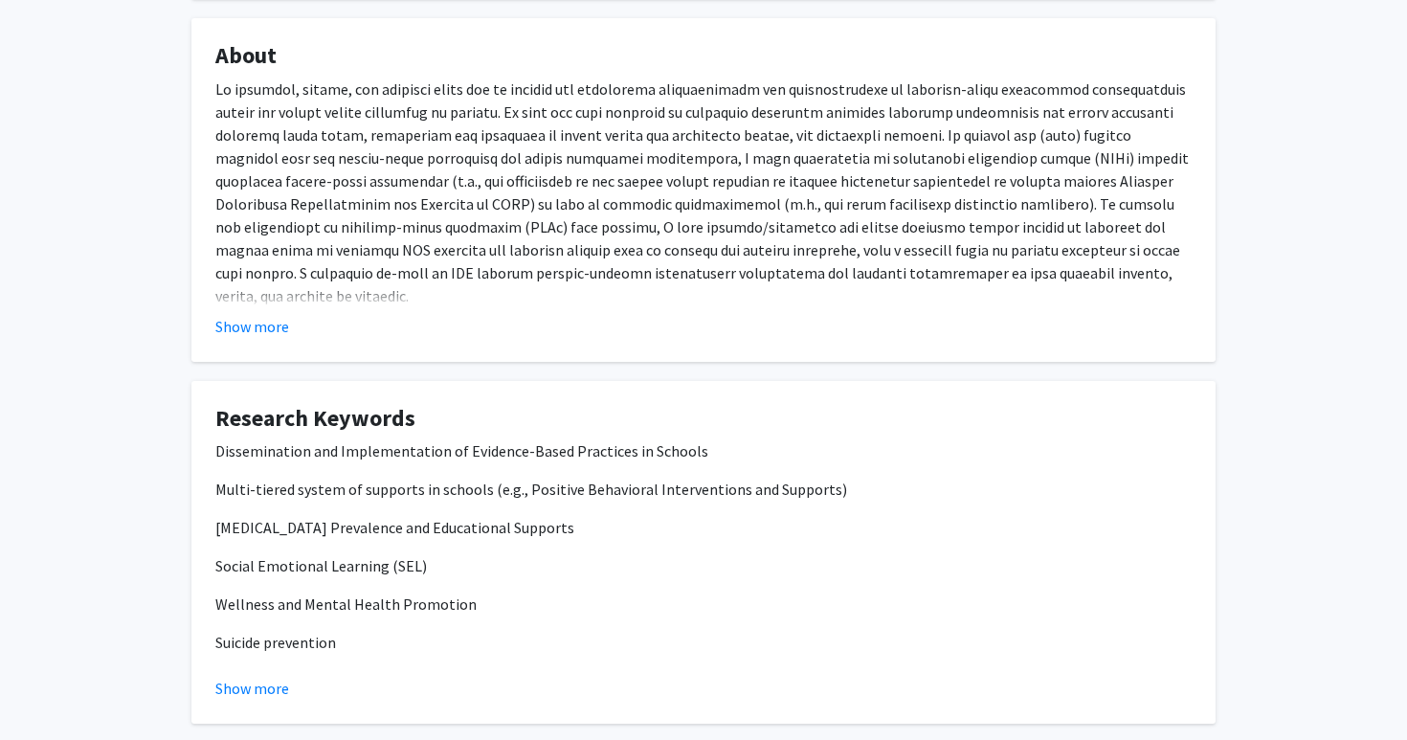
scroll to position [649, 0]
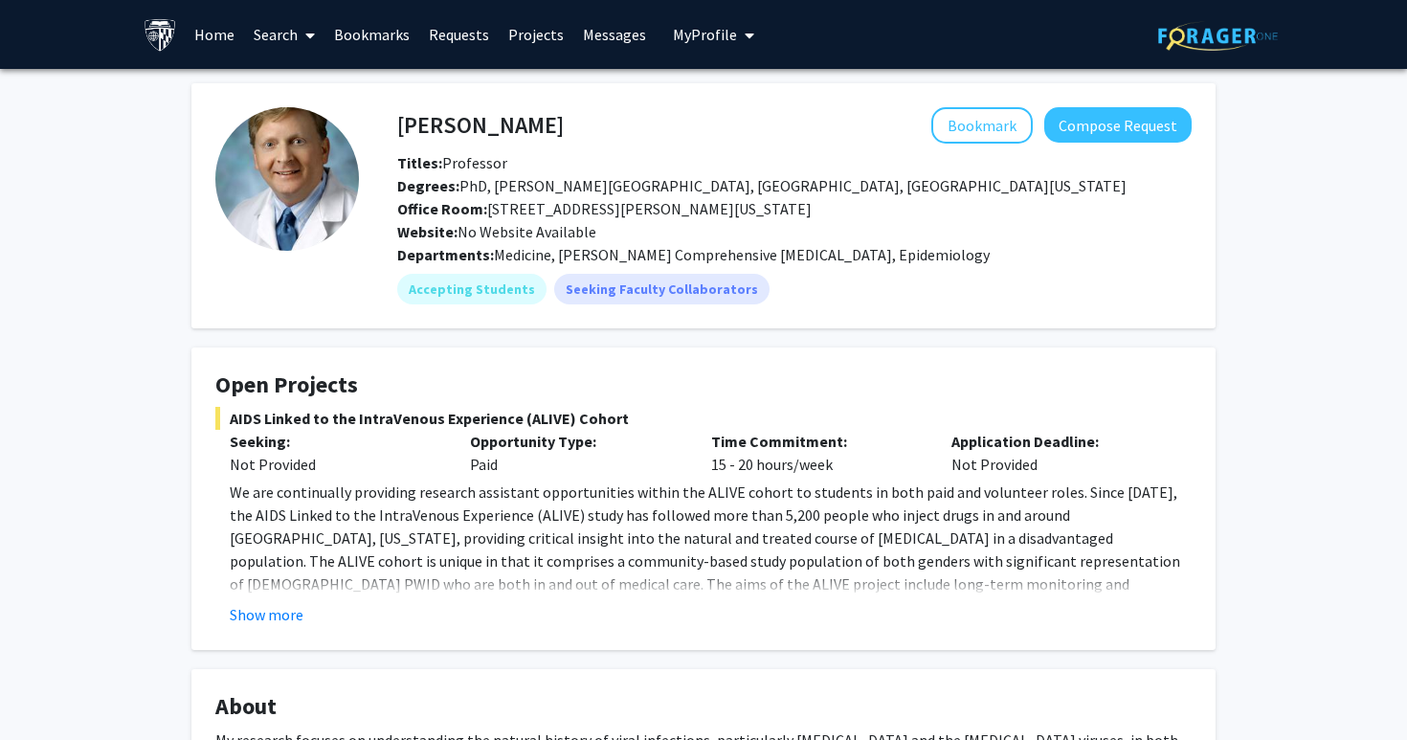
click at [469, 133] on h4 "[PERSON_NAME]" at bounding box center [480, 124] width 167 height 35
copy h4 "[PERSON_NAME]"
